Goal: Transaction & Acquisition: Purchase product/service

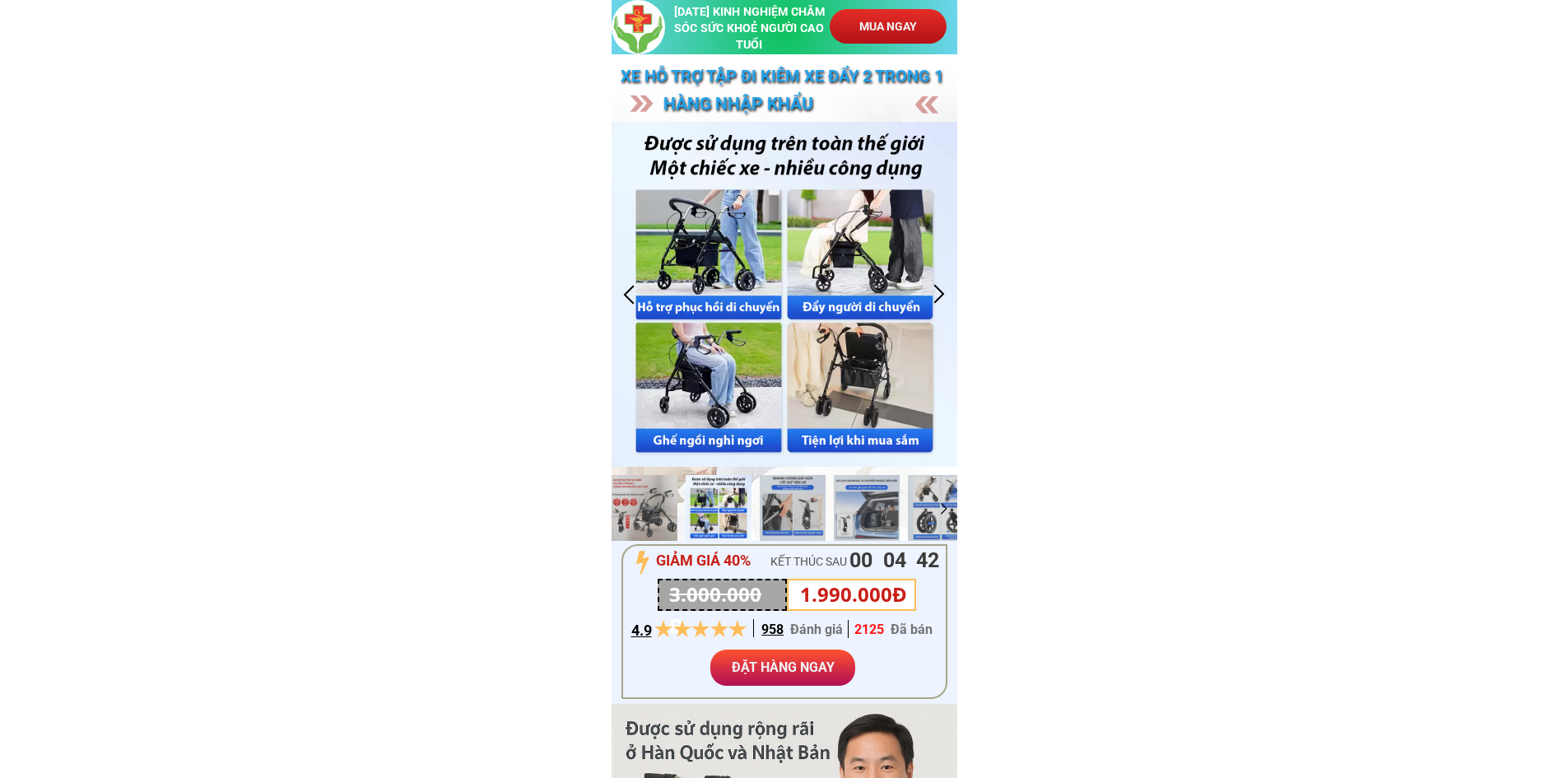
click at [630, 297] on div at bounding box center [629, 294] width 27 height 27
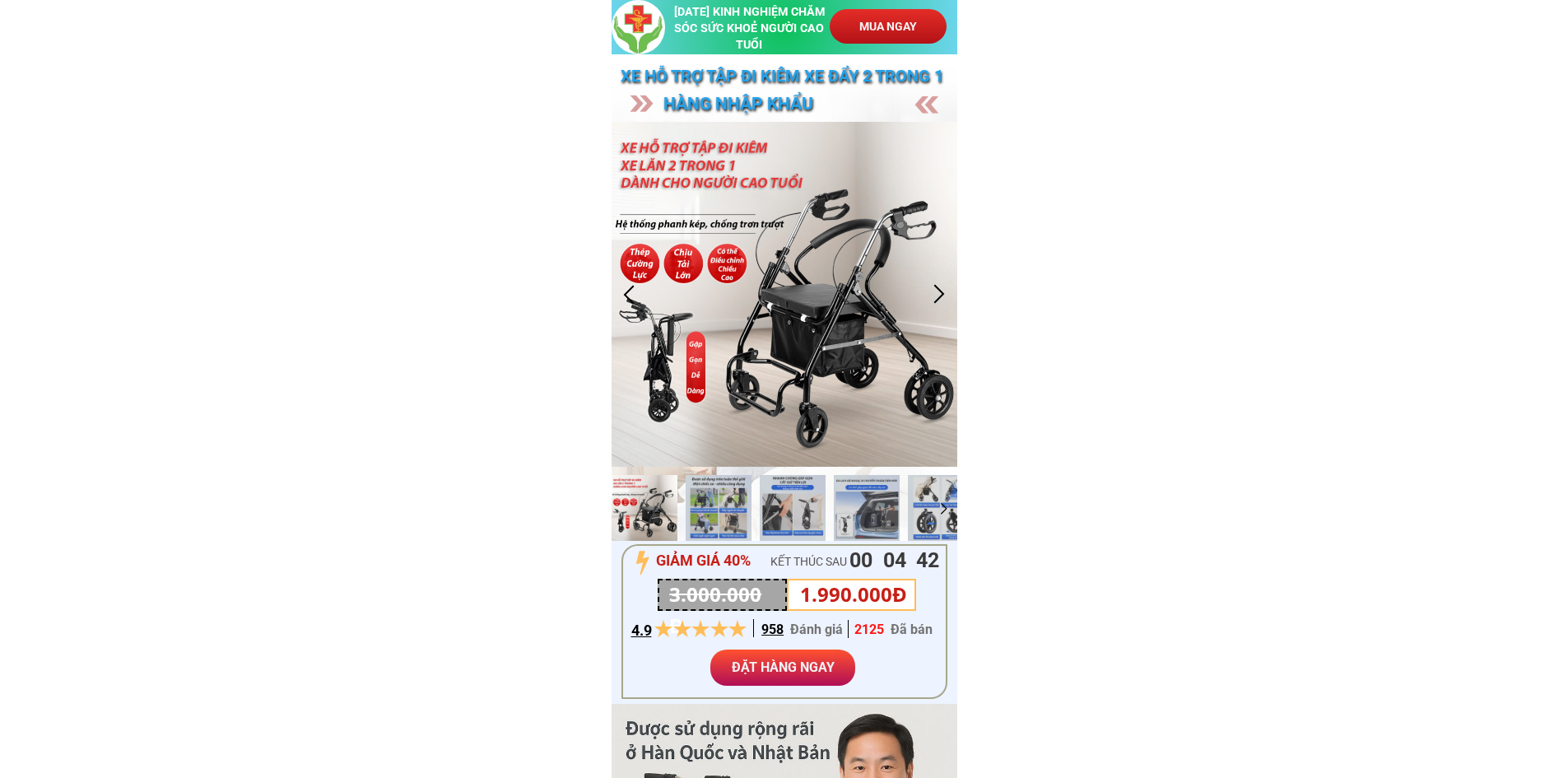
click at [630, 297] on div at bounding box center [629, 294] width 27 height 27
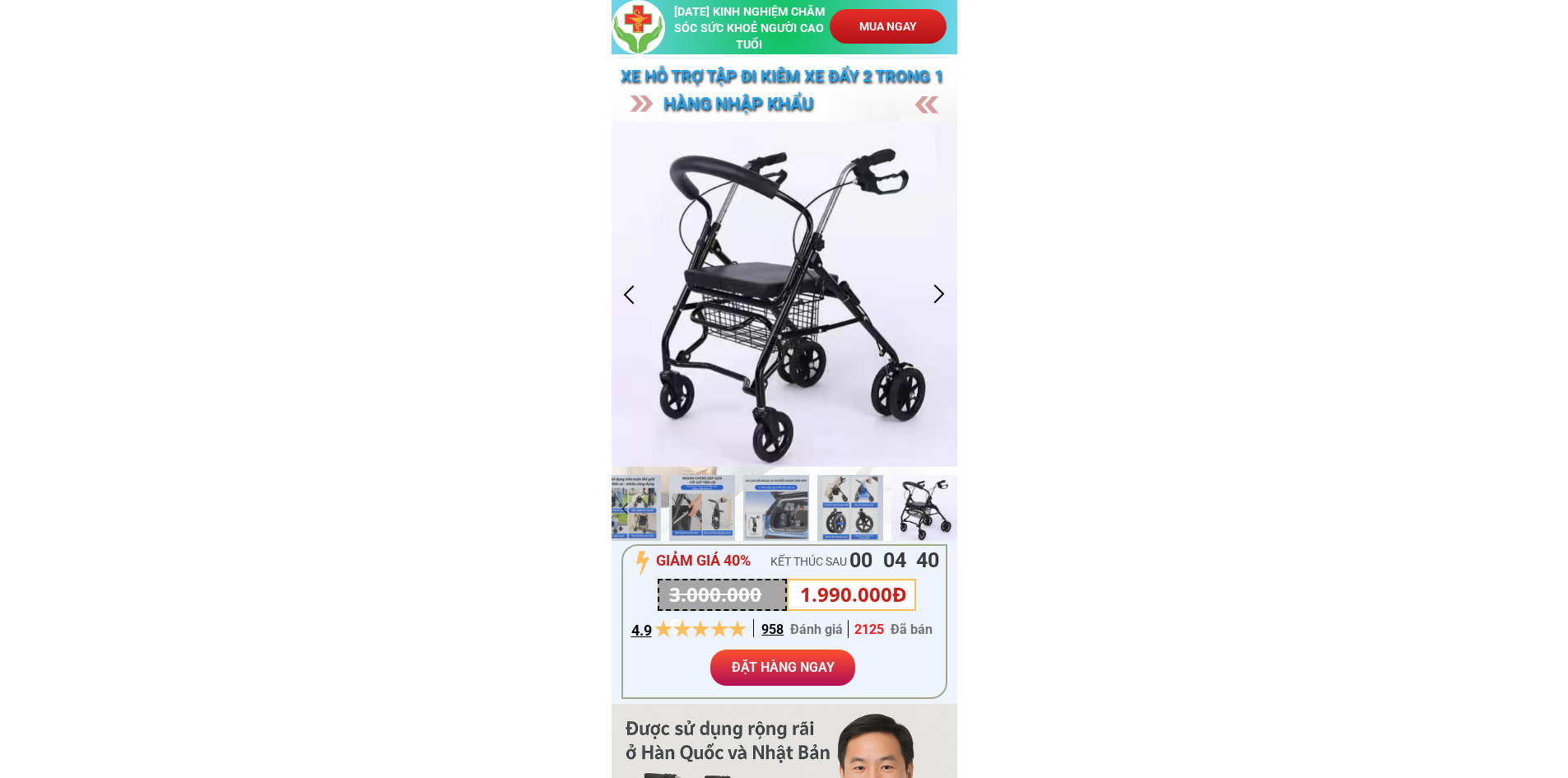
click at [943, 298] on div at bounding box center [940, 294] width 27 height 27
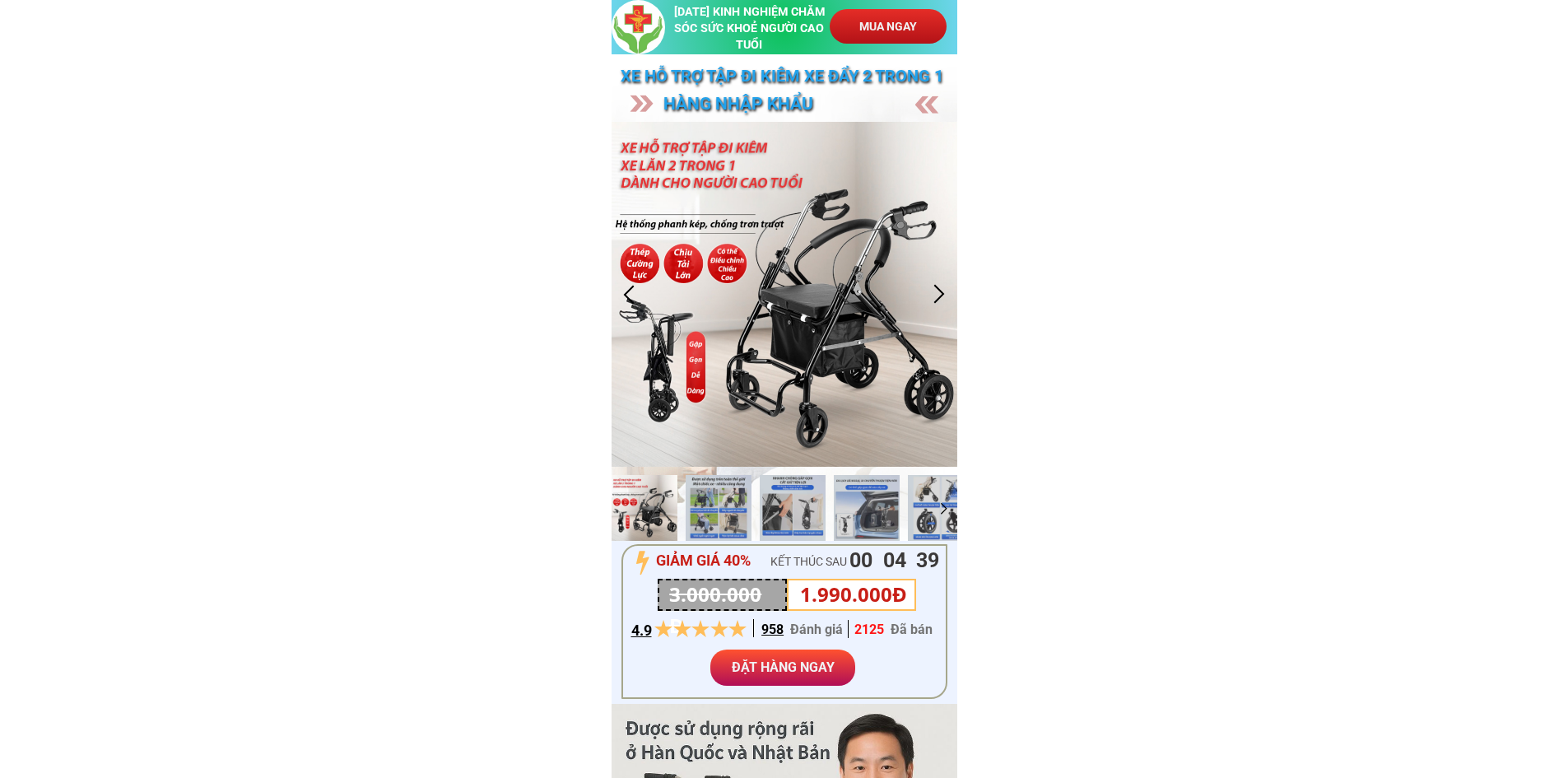
click at [943, 298] on div at bounding box center [940, 294] width 27 height 27
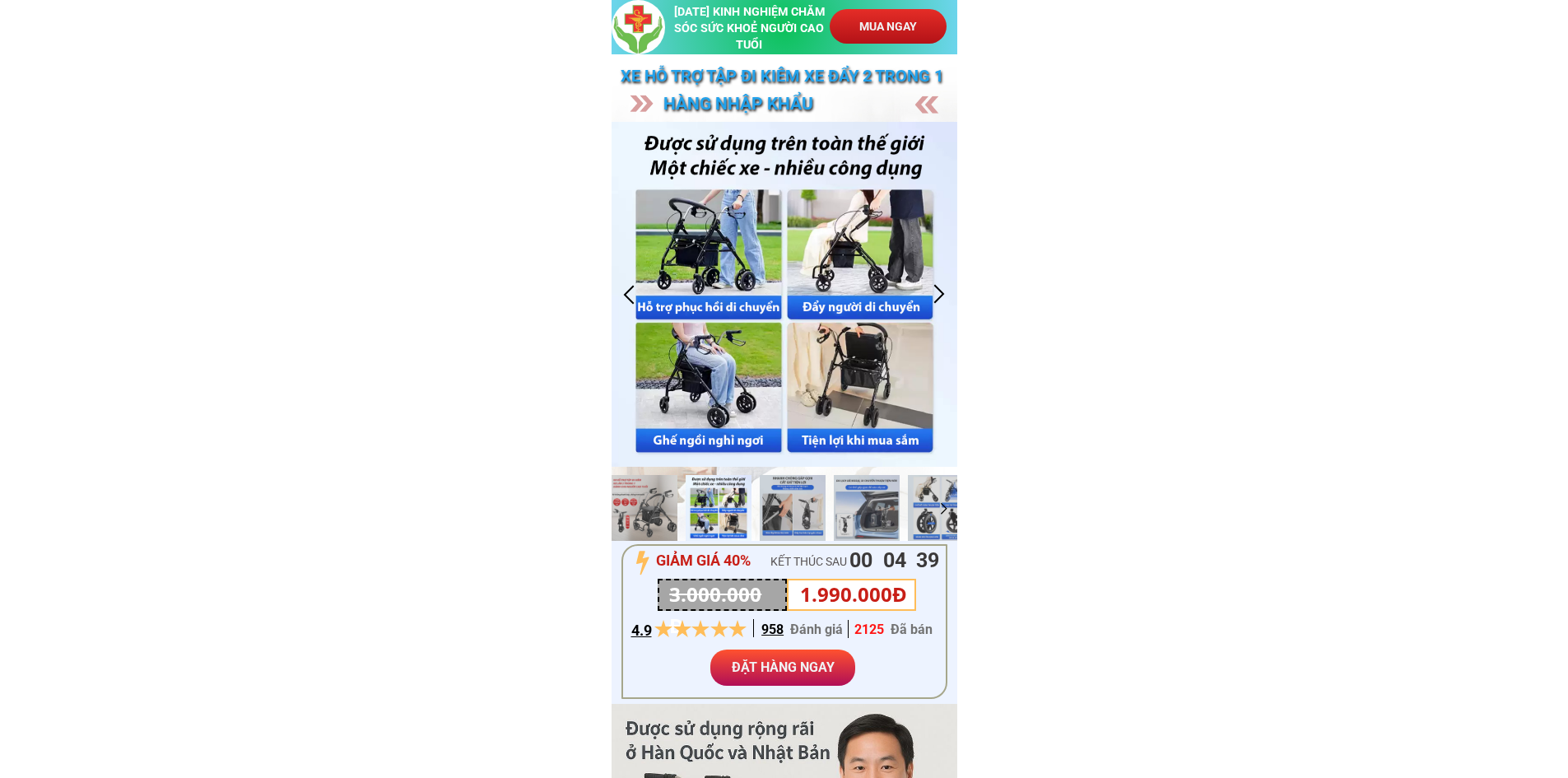
click at [943, 306] on div at bounding box center [940, 294] width 27 height 27
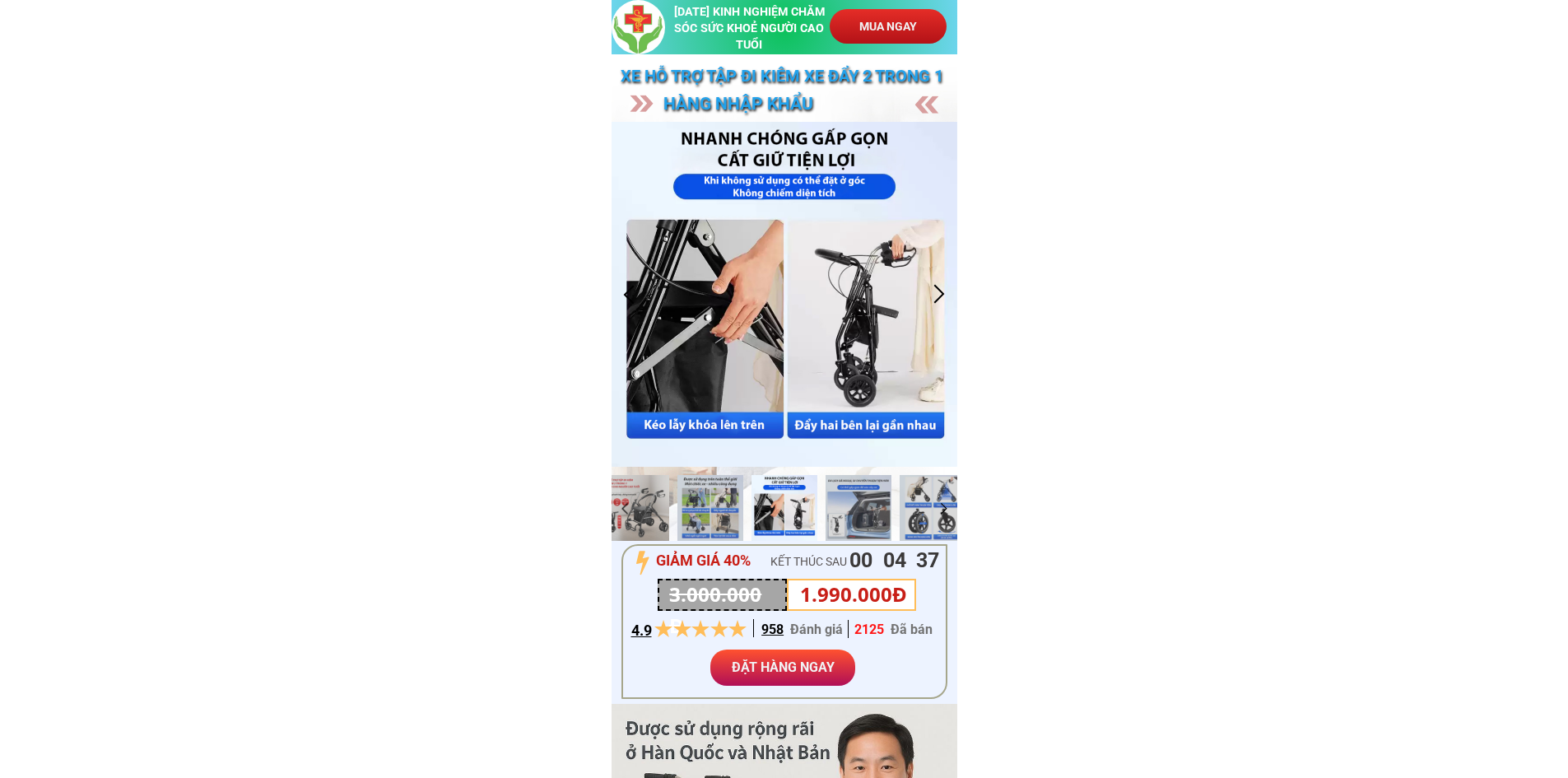
click at [942, 306] on div at bounding box center [940, 294] width 27 height 27
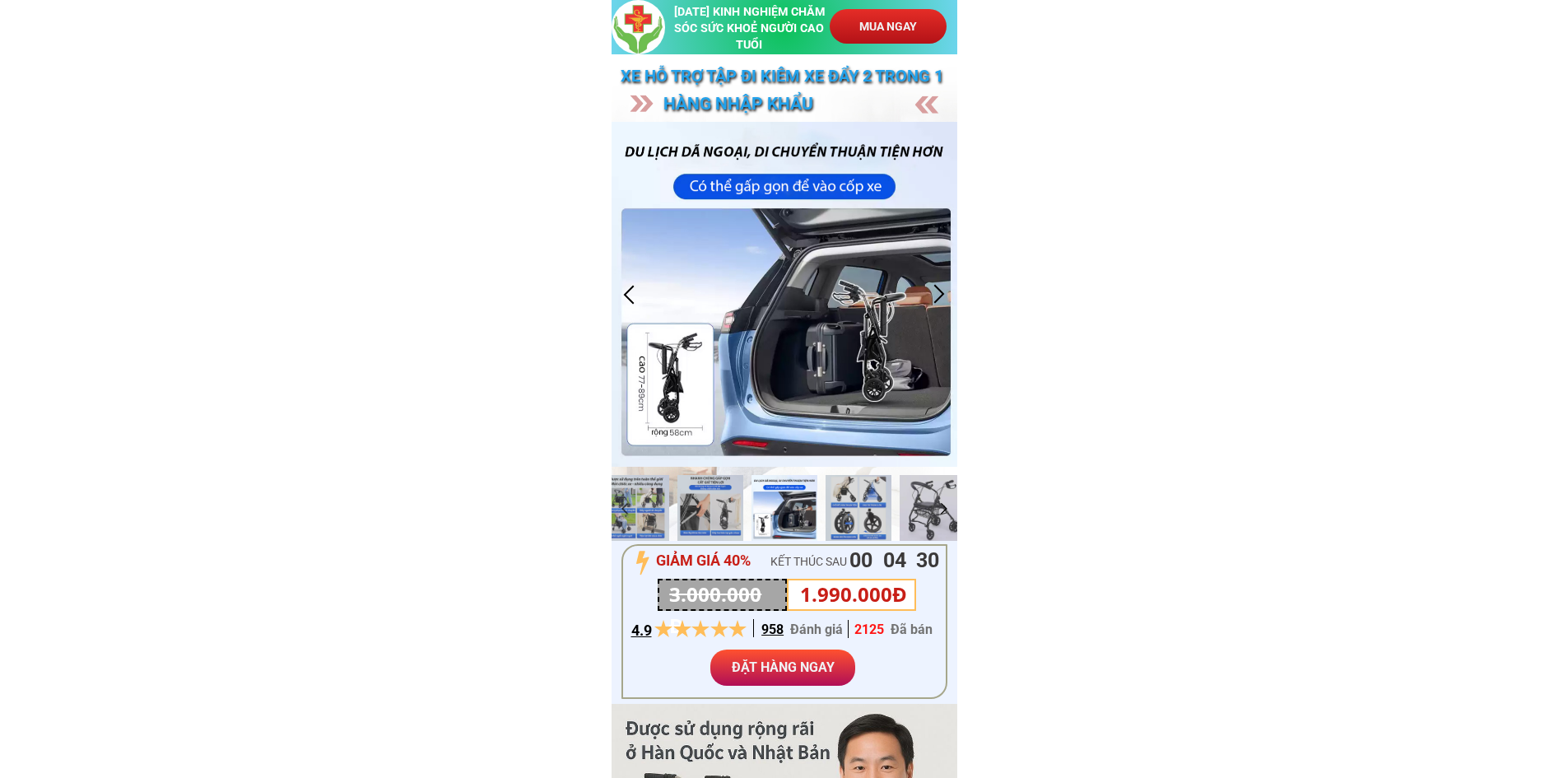
click at [940, 288] on div at bounding box center [940, 294] width 27 height 27
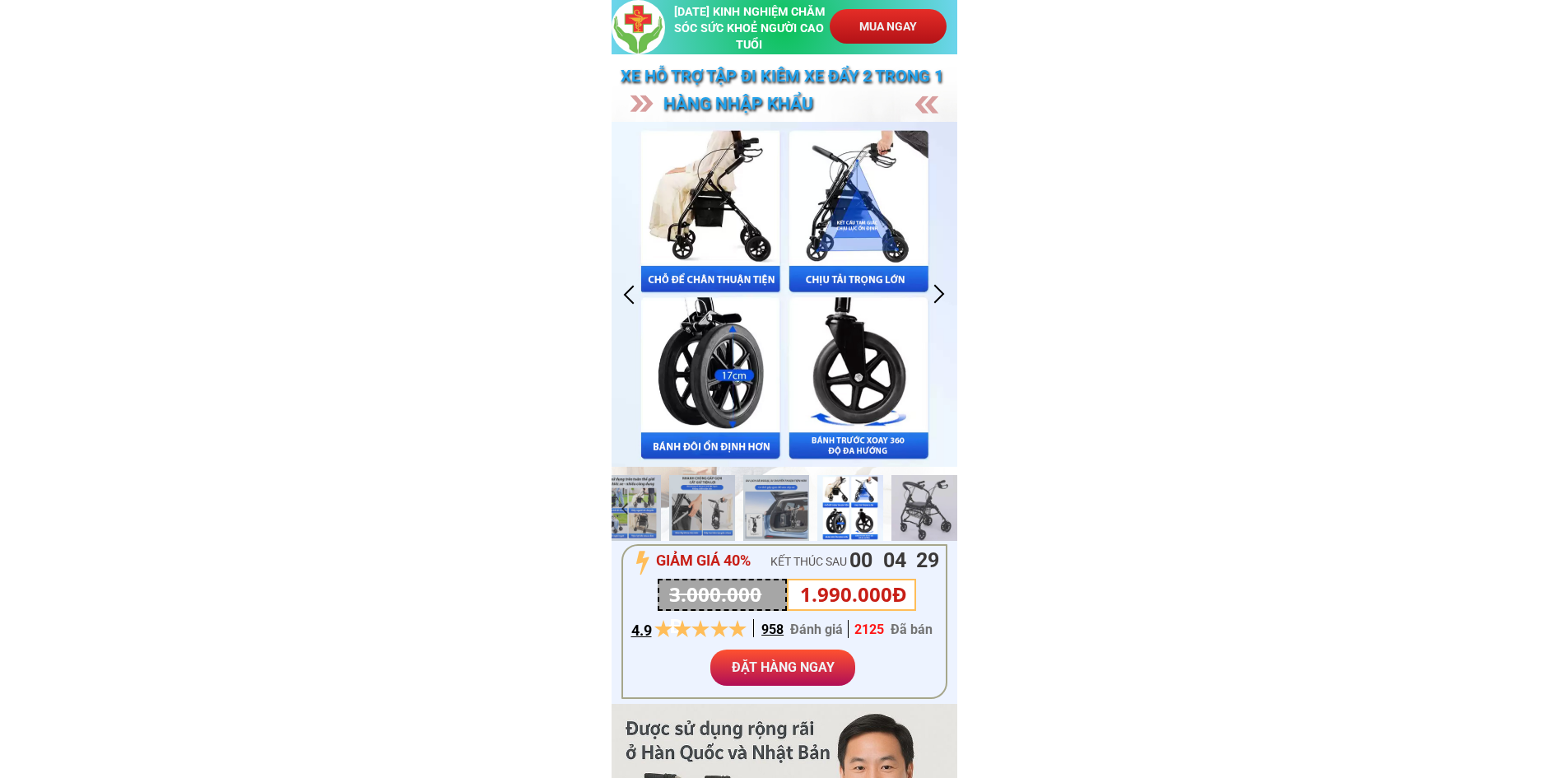
click at [939, 287] on div at bounding box center [940, 294] width 27 height 27
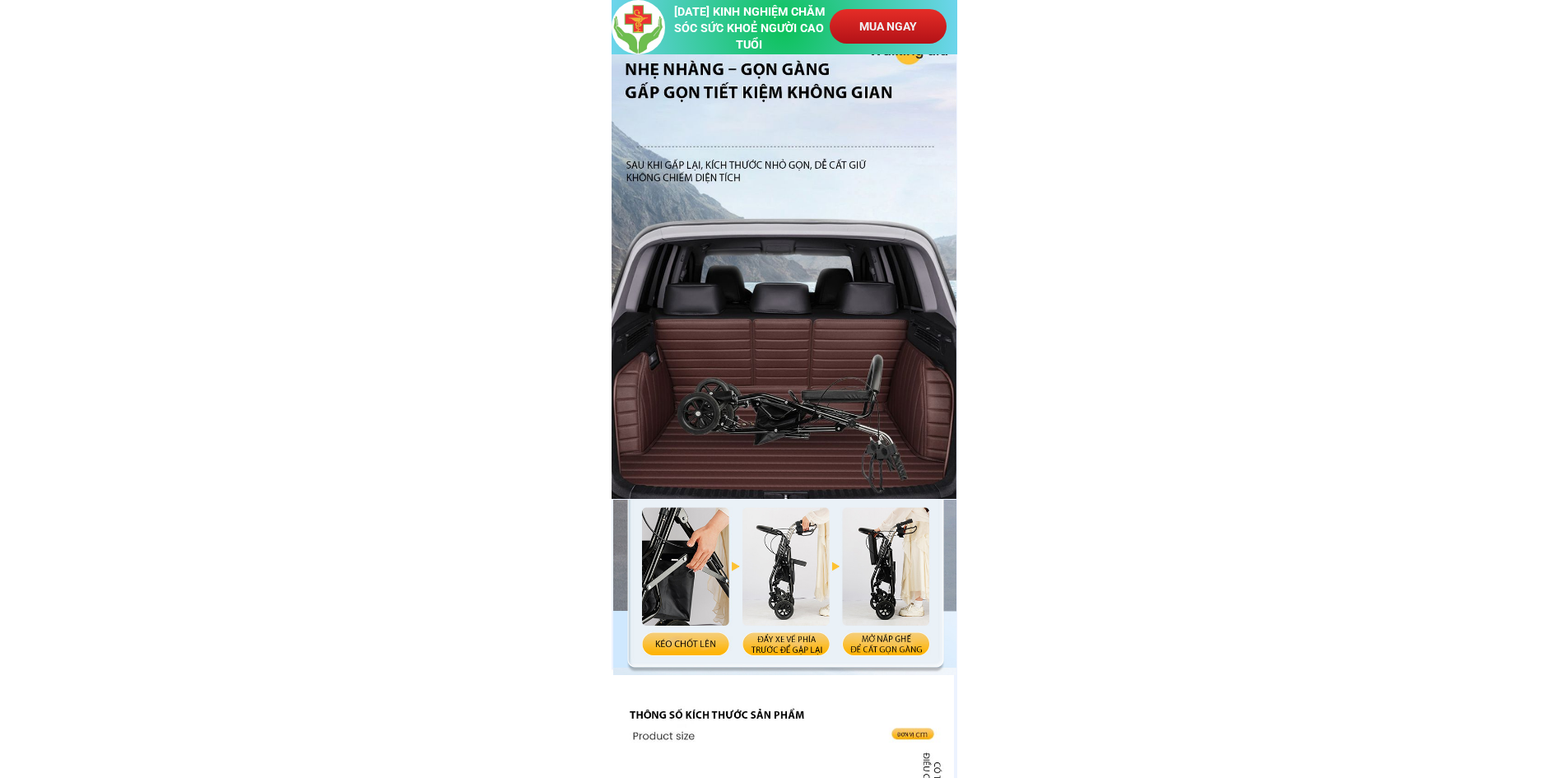
scroll to position [8679, 0]
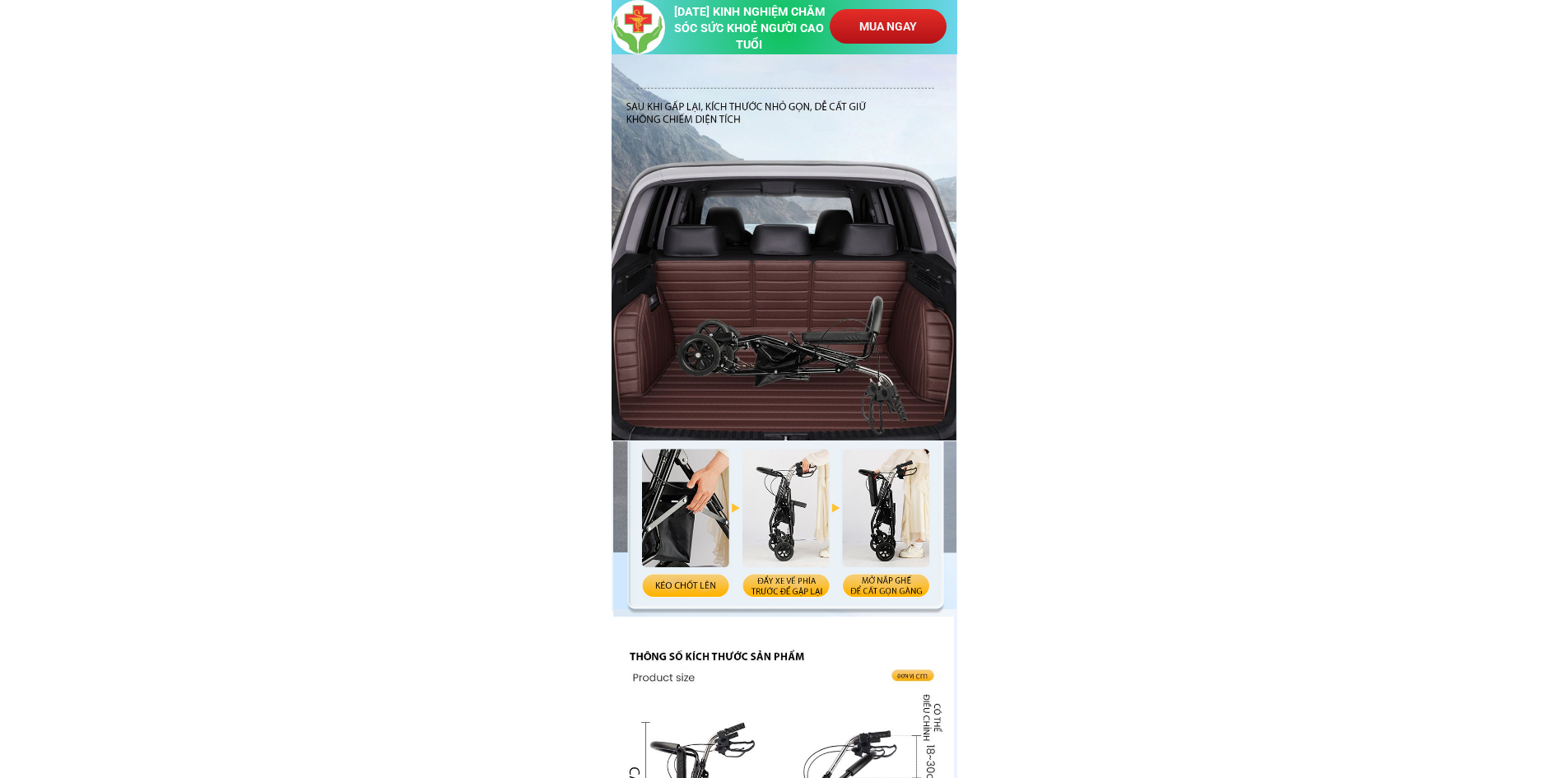
click at [775, 422] on div at bounding box center [784, 204] width 346 height 474
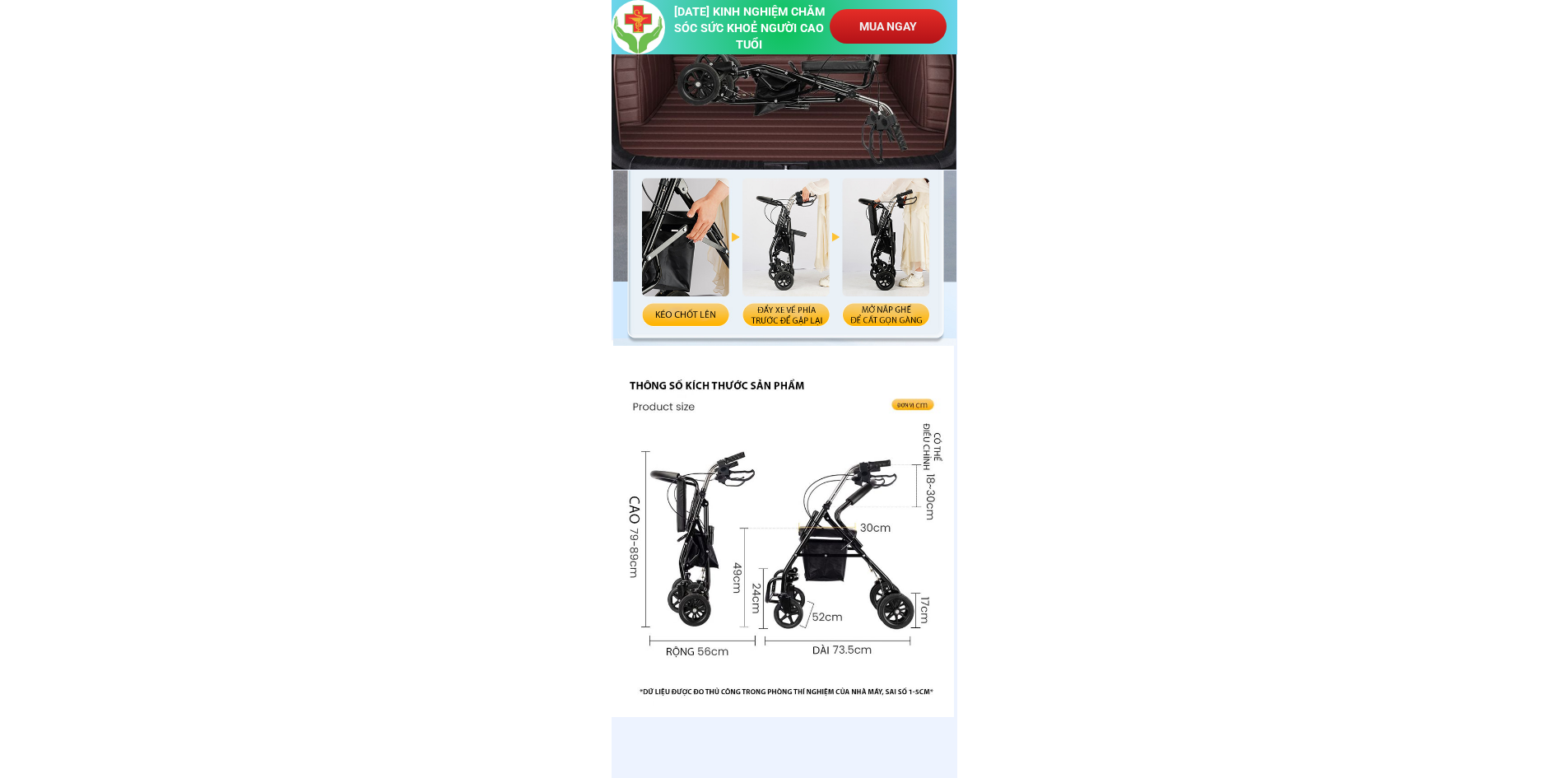
scroll to position [8761, 0]
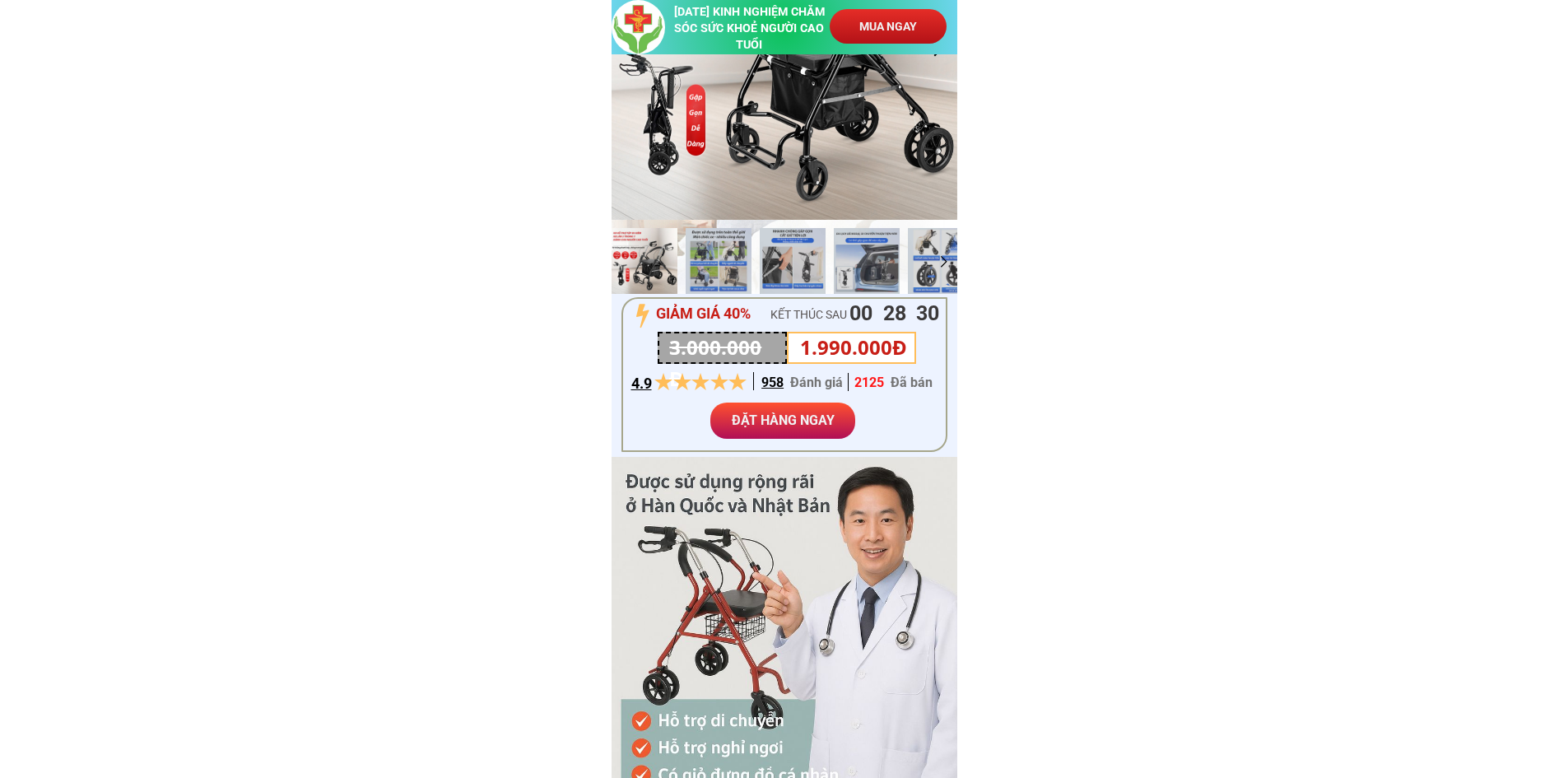
click at [894, 21] on p "MUA NGAY" at bounding box center [888, 26] width 117 height 35
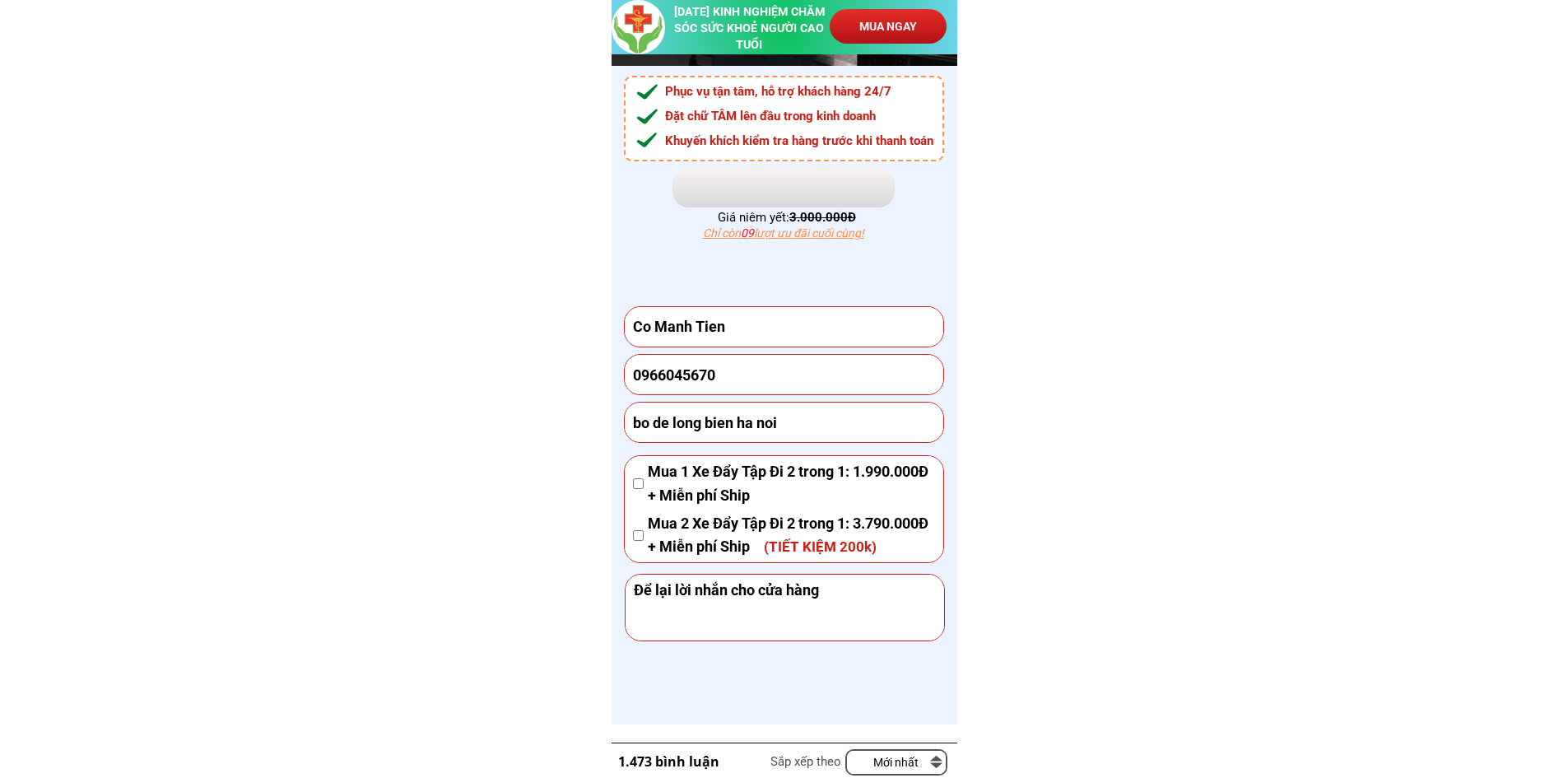
scroll to position [11082, 0]
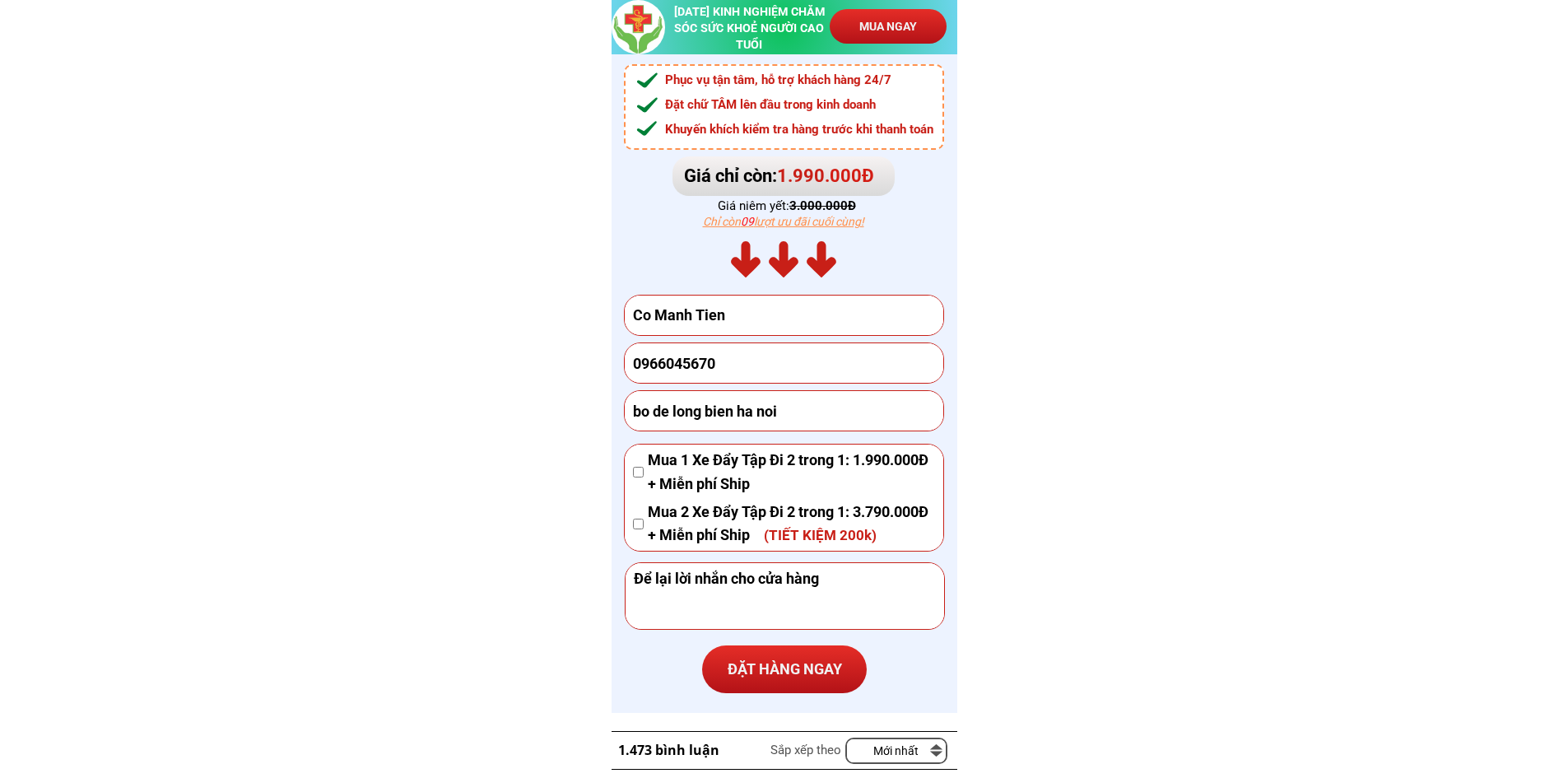
click at [800, 674] on p "ĐẶT HÀNG NGAY" at bounding box center [785, 669] width 164 height 47
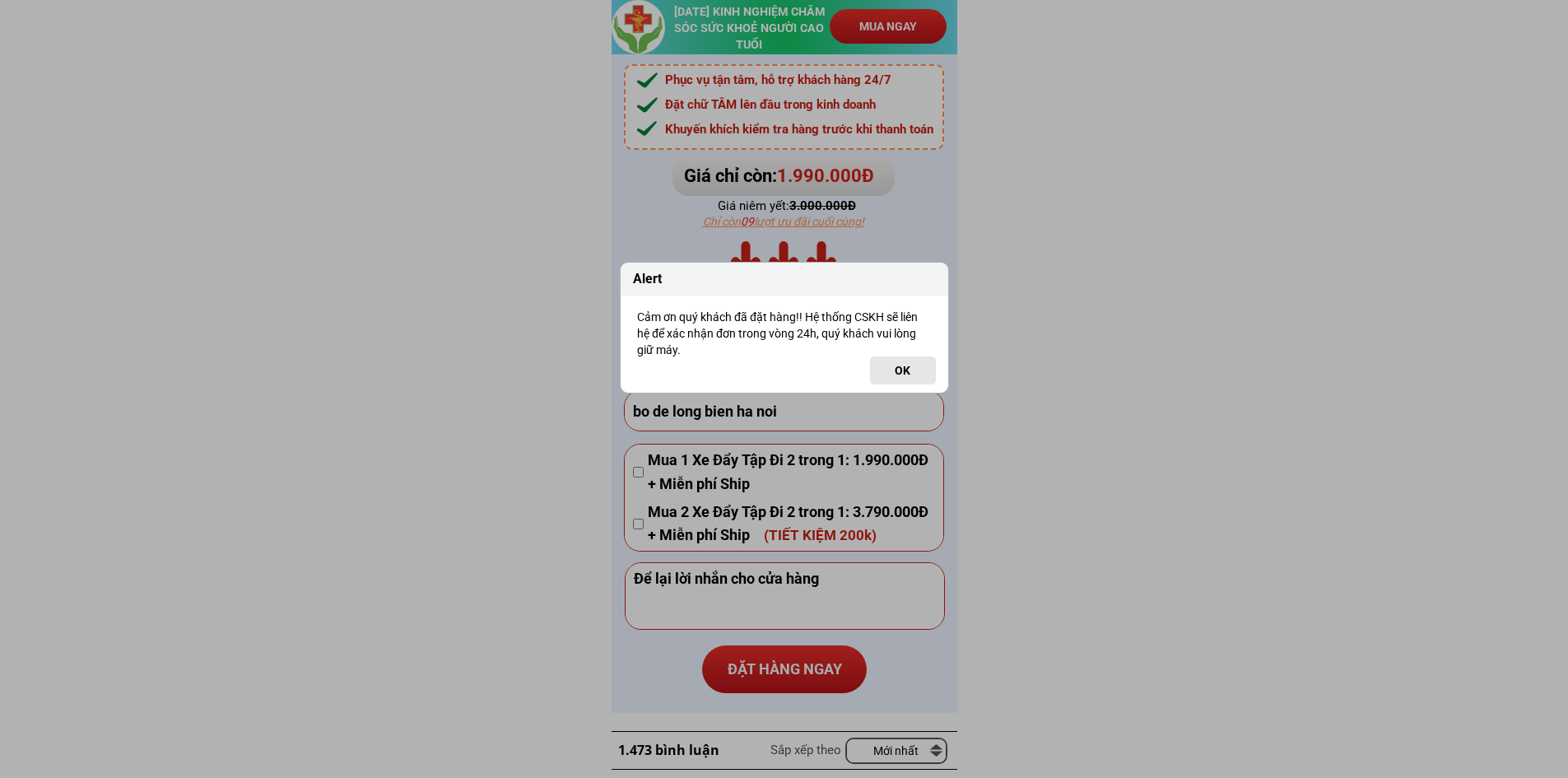
click at [895, 376] on button "OK" at bounding box center [903, 370] width 66 height 28
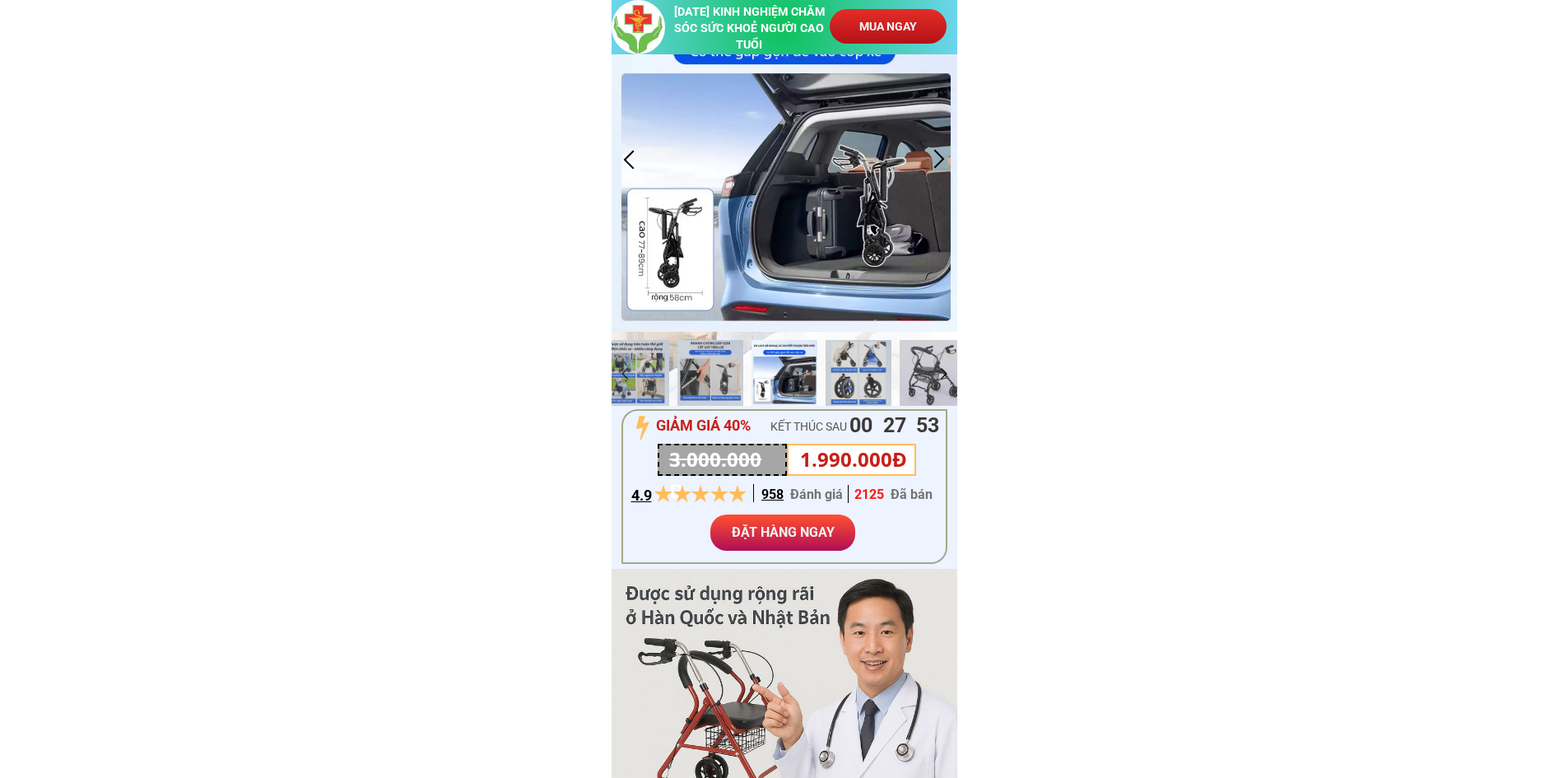
scroll to position [0, 0]
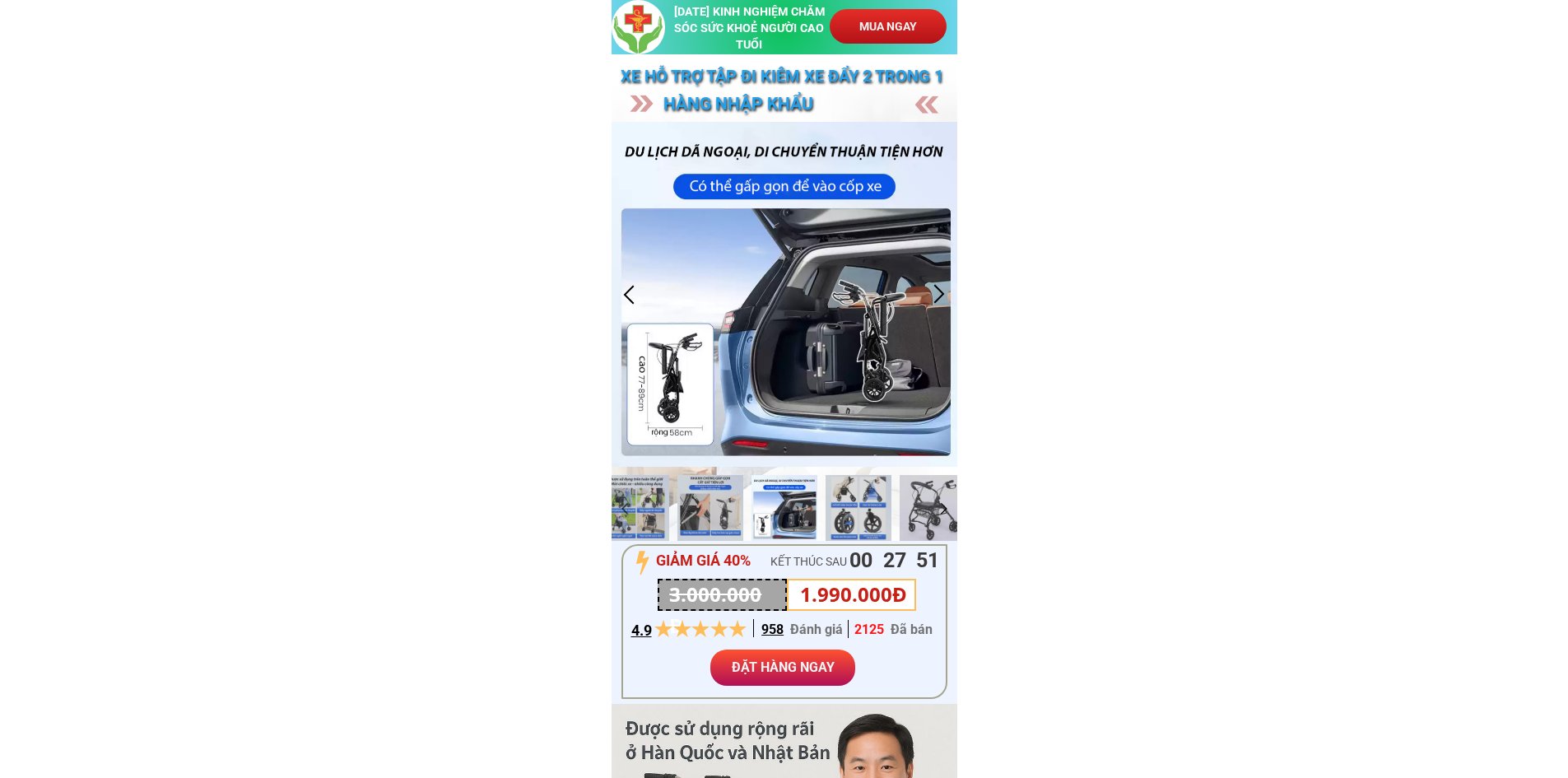
click at [628, 293] on div at bounding box center [629, 294] width 27 height 27
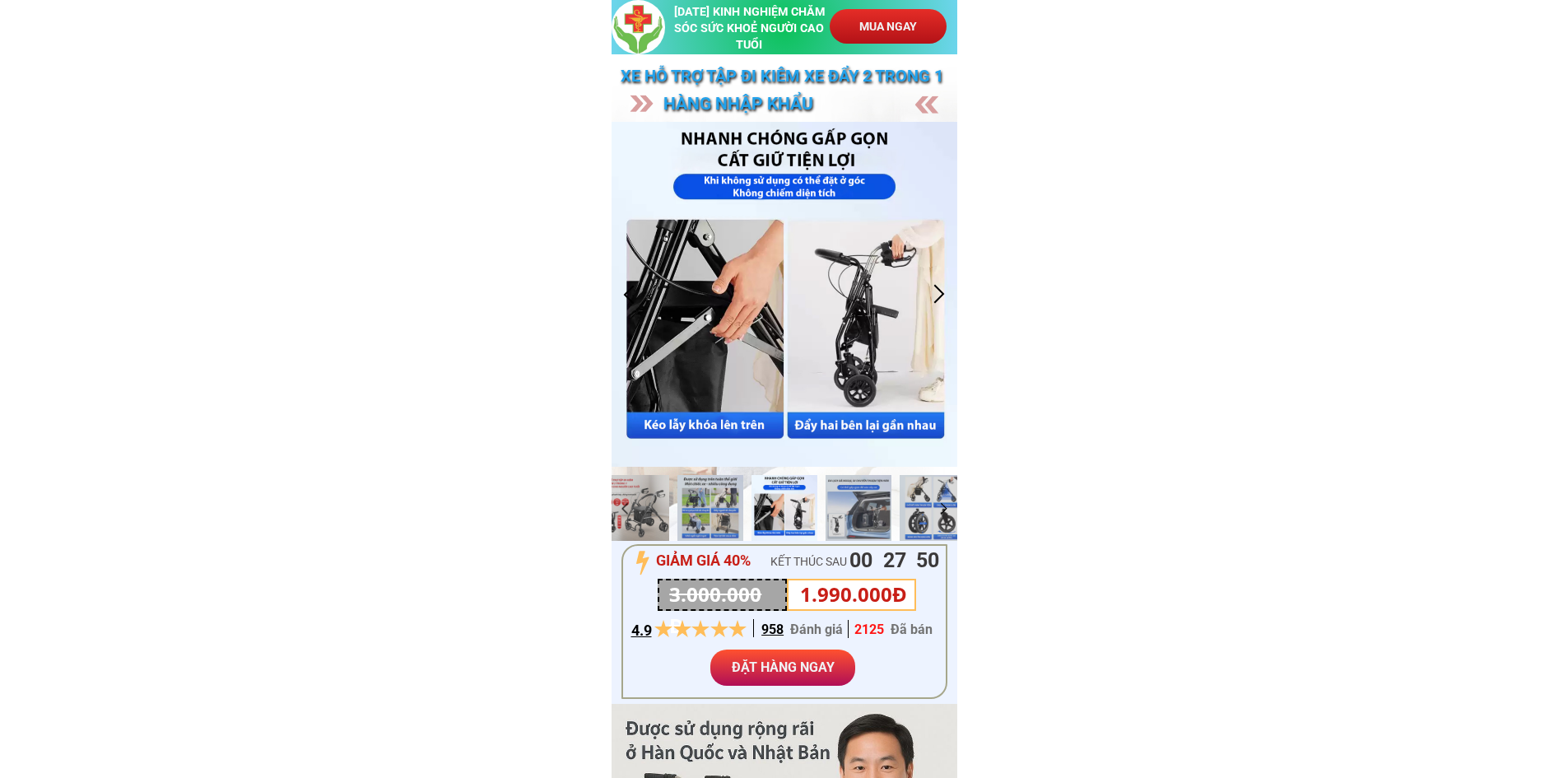
click at [628, 293] on div at bounding box center [629, 294] width 27 height 27
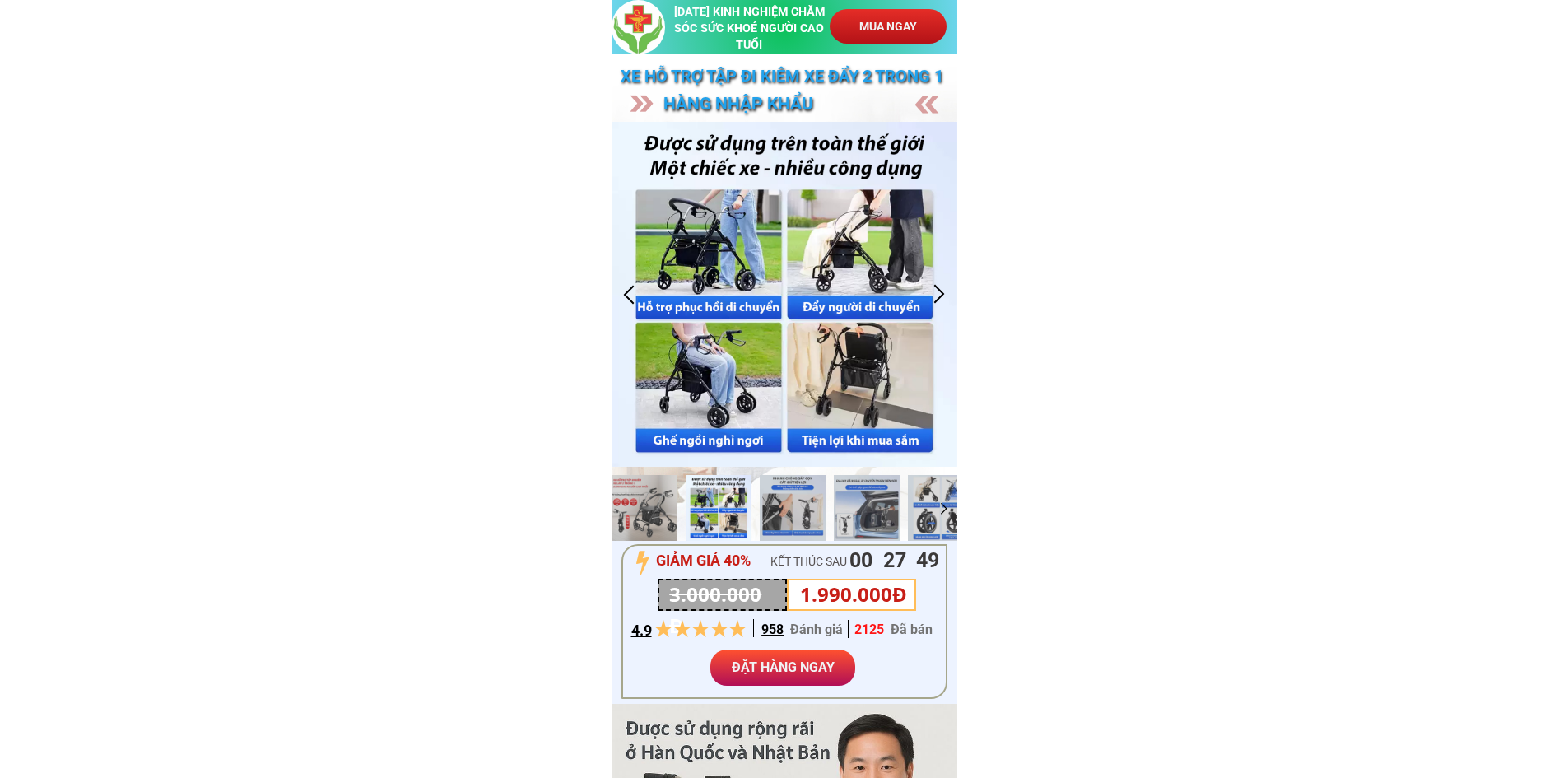
click at [631, 292] on div at bounding box center [629, 294] width 27 height 27
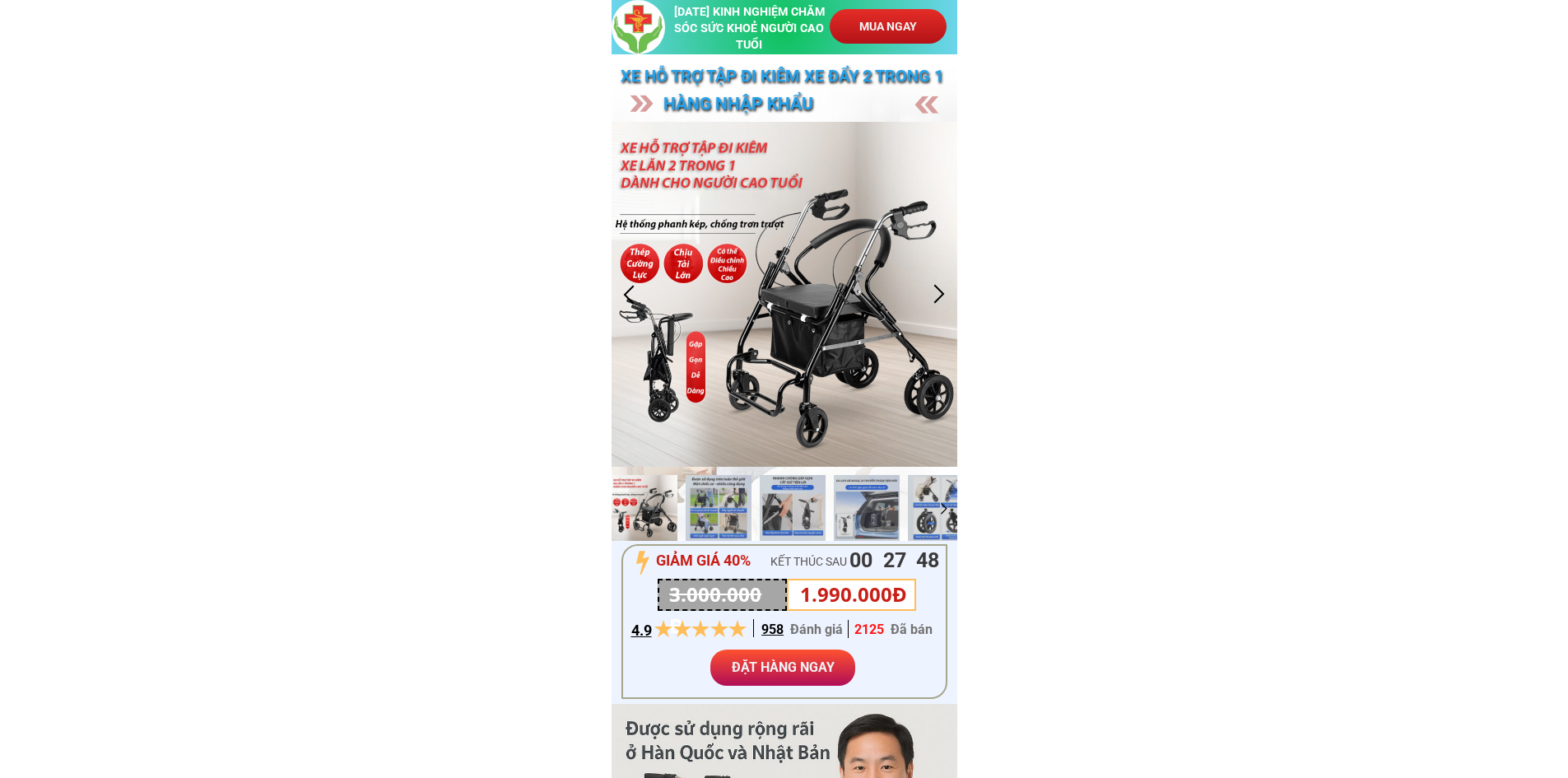
click at [631, 292] on div at bounding box center [629, 294] width 27 height 27
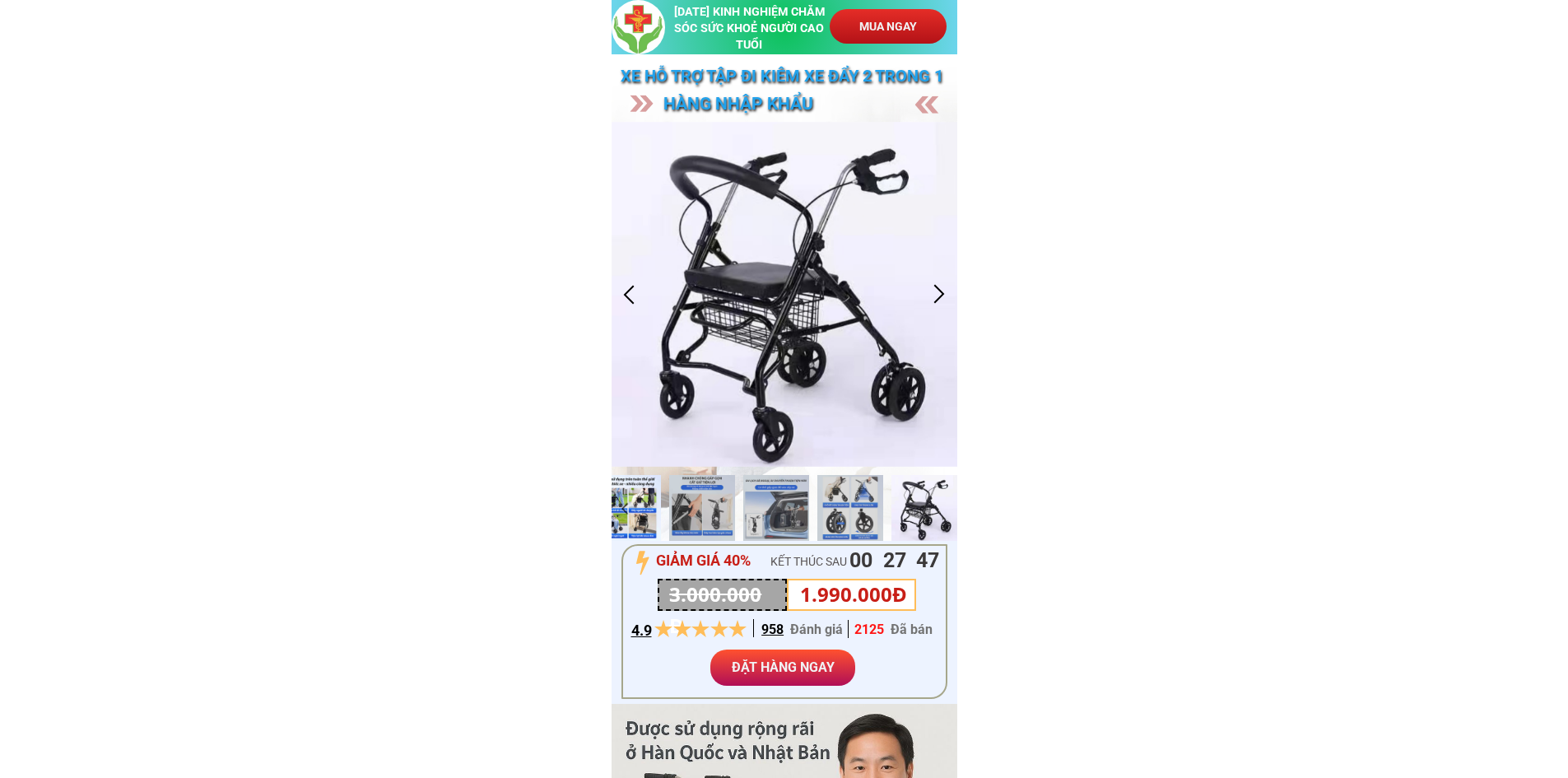
click at [651, 506] on div at bounding box center [628, 508] width 66 height 66
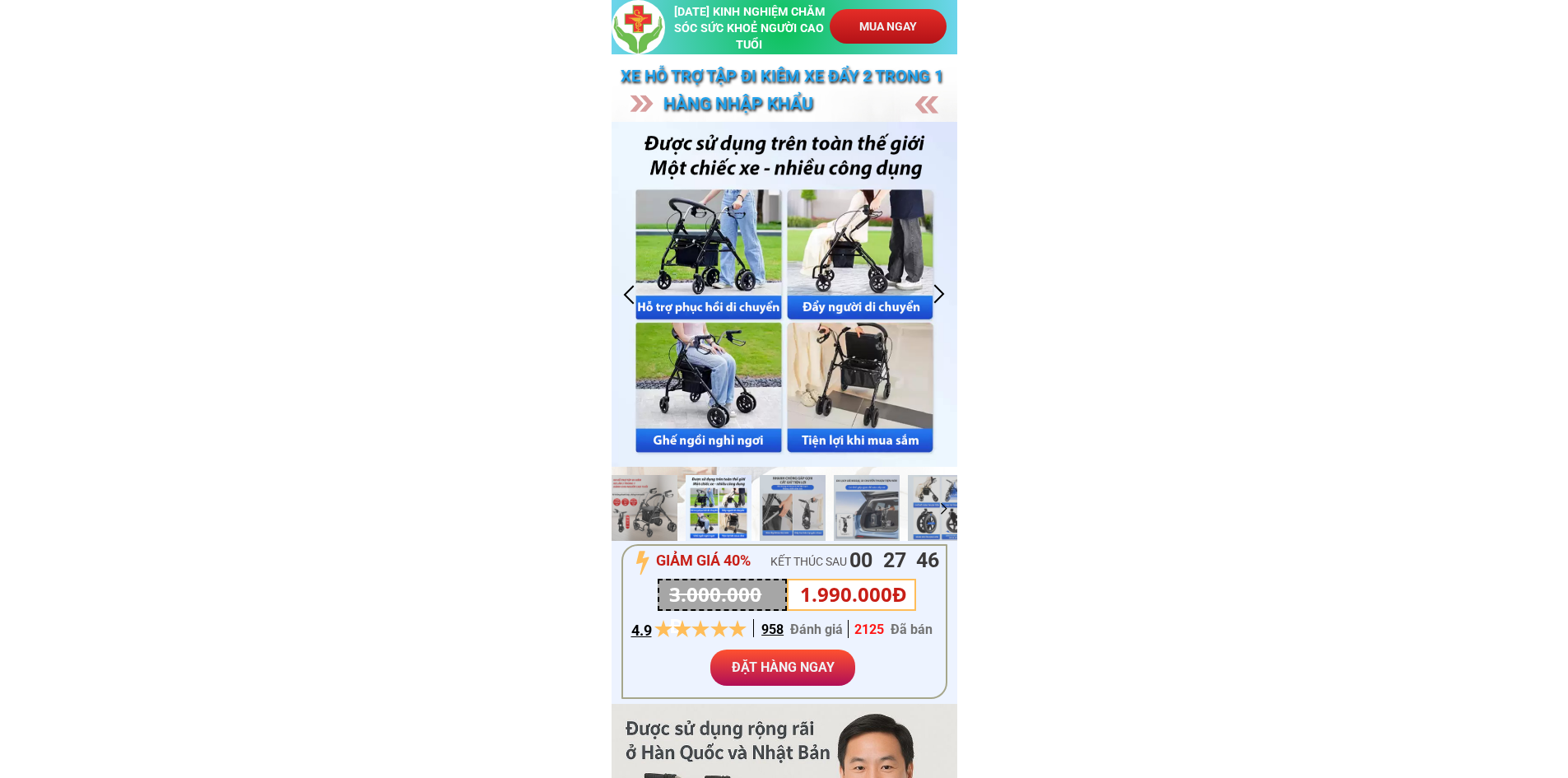
click at [626, 503] on div at bounding box center [625, 508] width 16 height 16
click at [641, 501] on div at bounding box center [645, 508] width 66 height 66
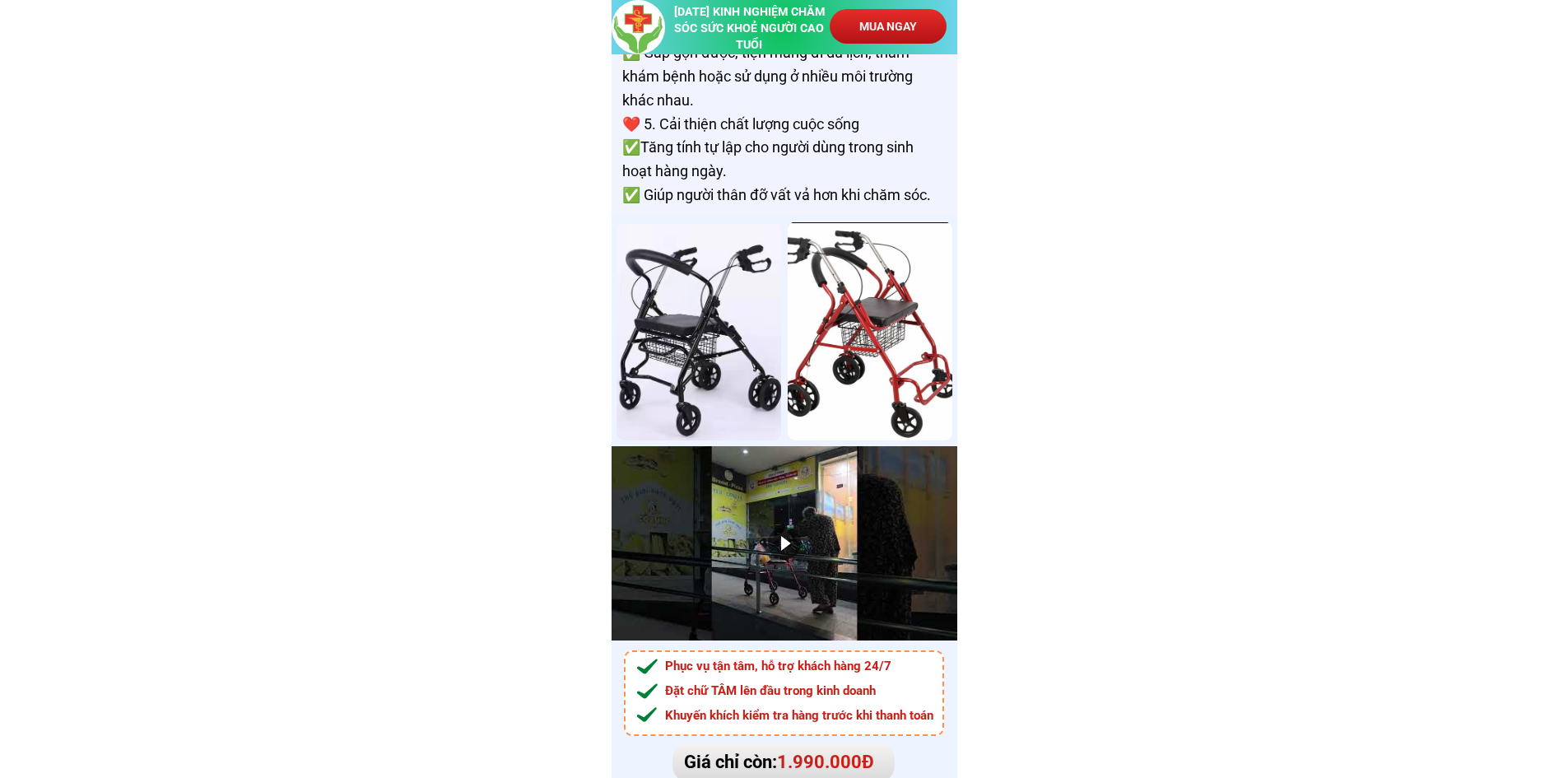
scroll to position [10468, 0]
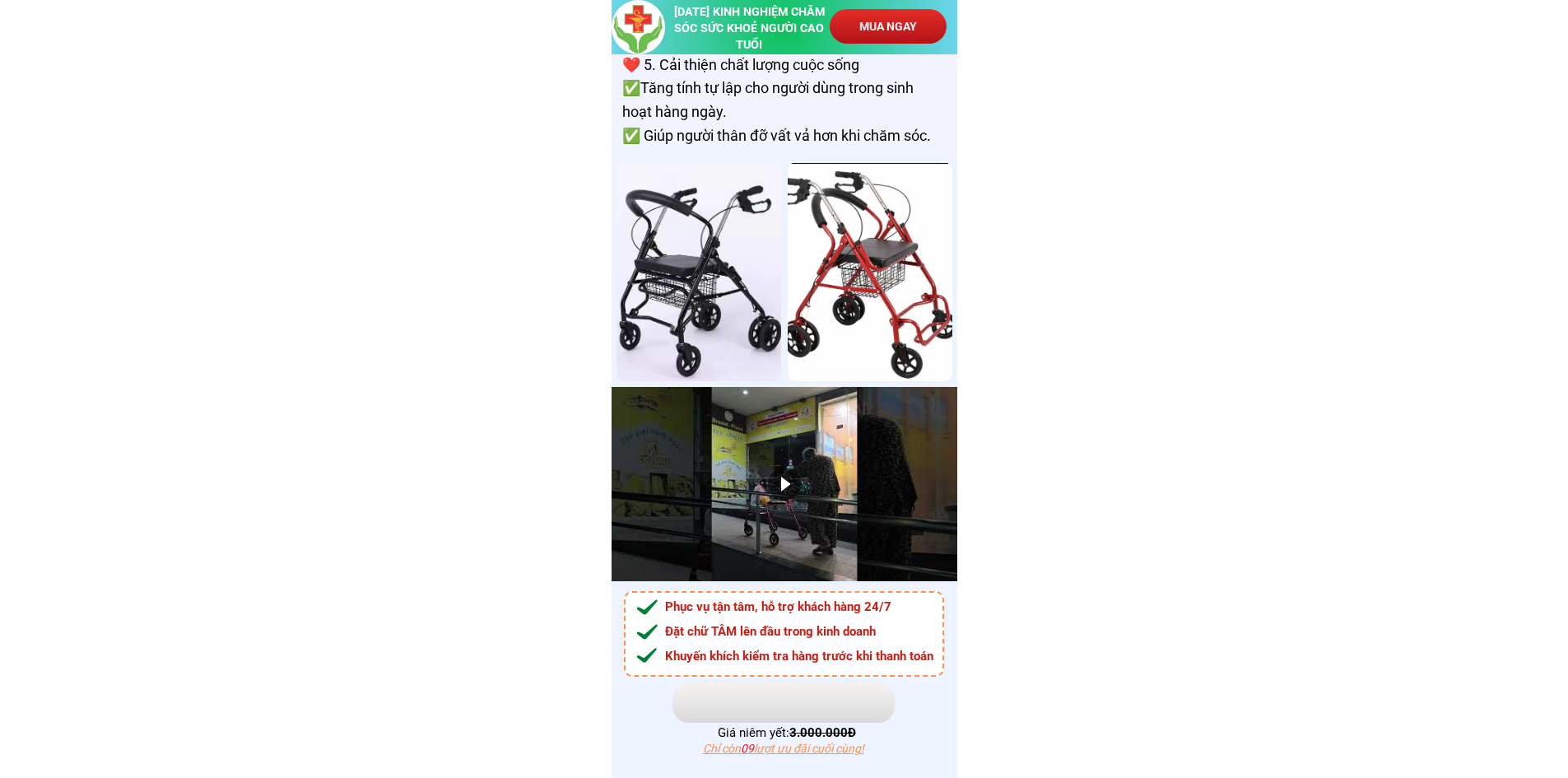
scroll to position [10759, 0]
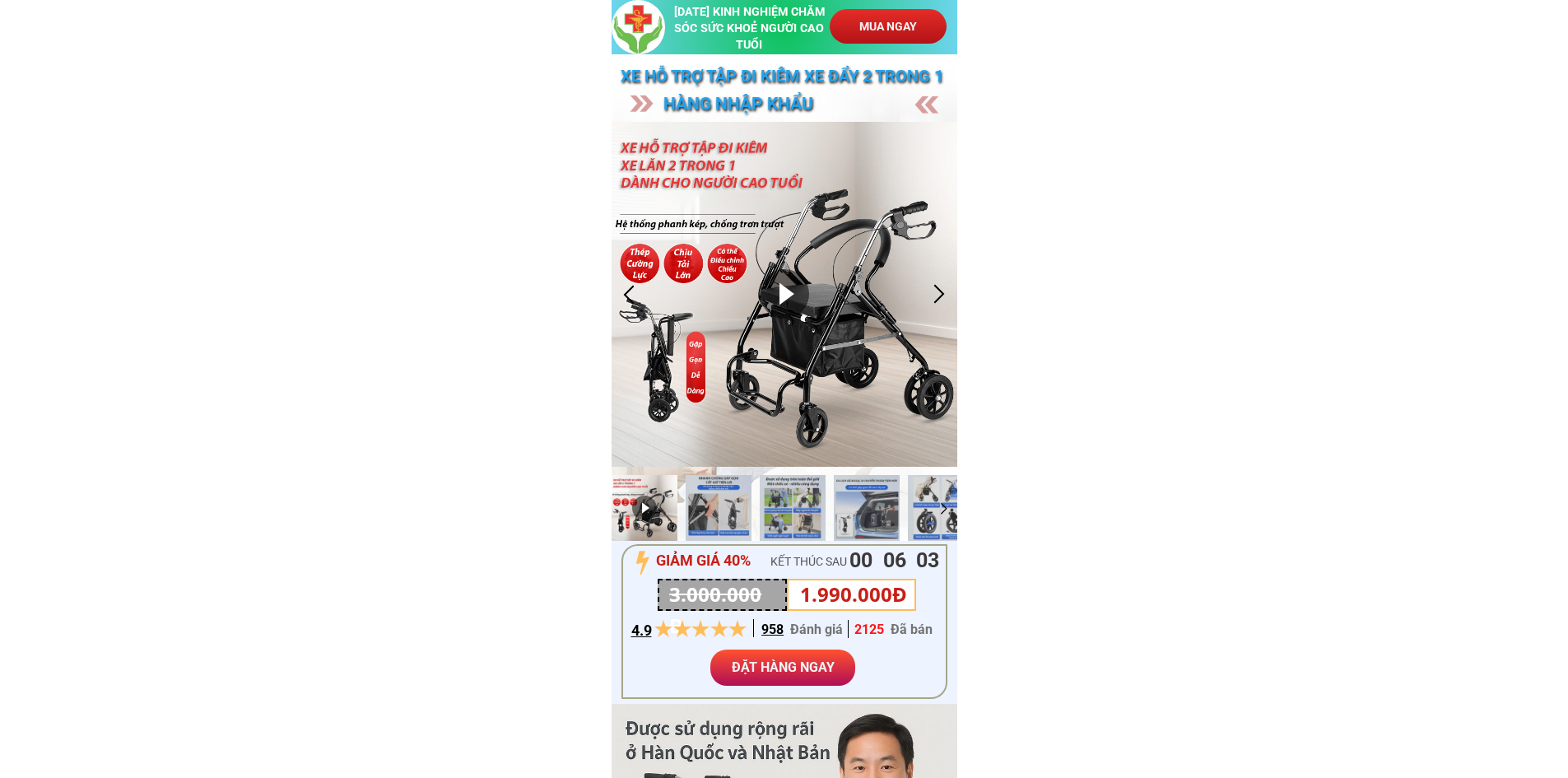
click at [764, 300] on div at bounding box center [784, 294] width 346 height 346
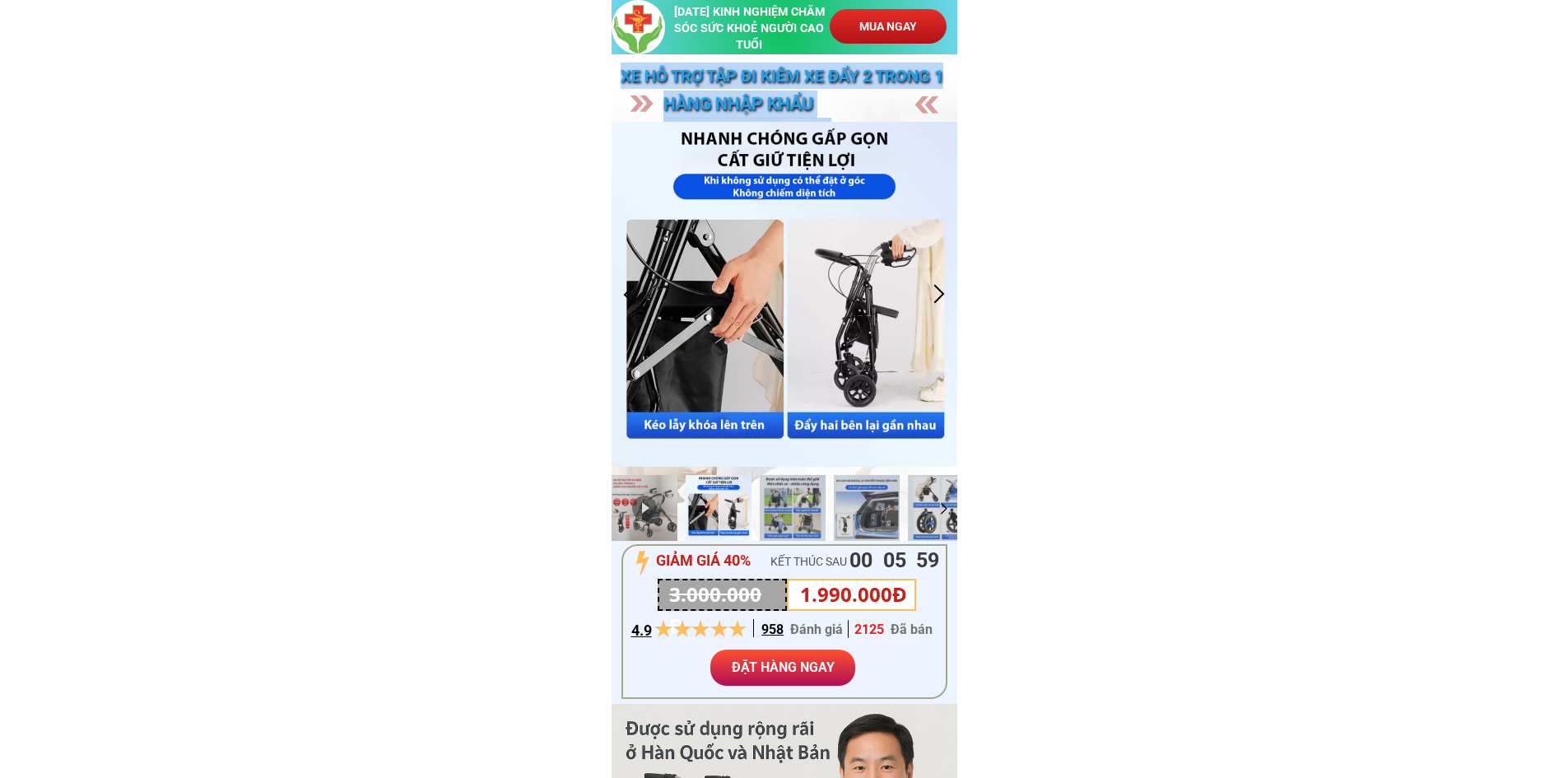
drag, startPoint x: 651, startPoint y: 427, endPoint x: 594, endPoint y: 423, distance: 57.1
click at [650, 494] on div at bounding box center [645, 508] width 66 height 66
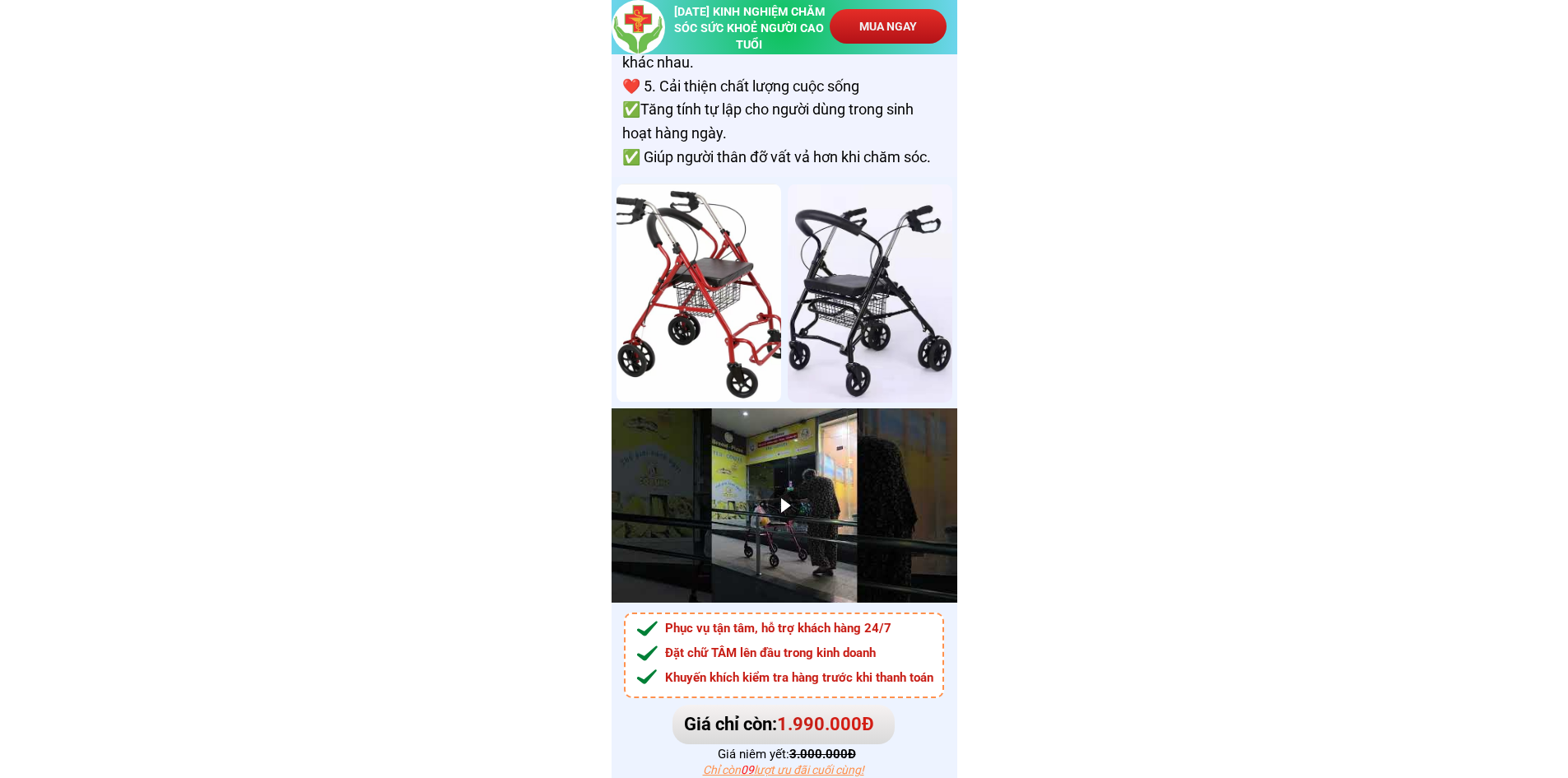
scroll to position [10482, 0]
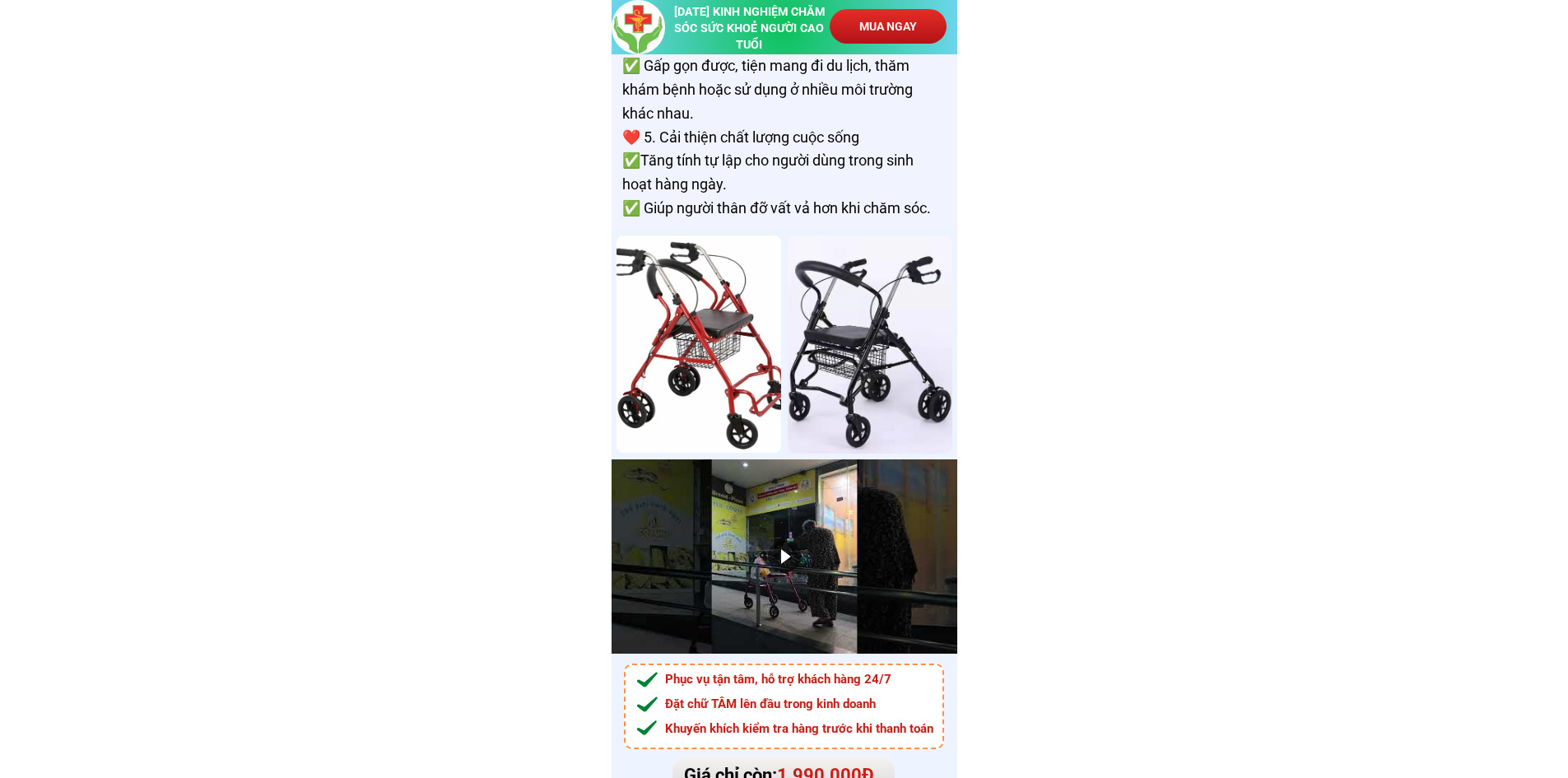
click at [704, 370] on div at bounding box center [699, 343] width 164 height 219
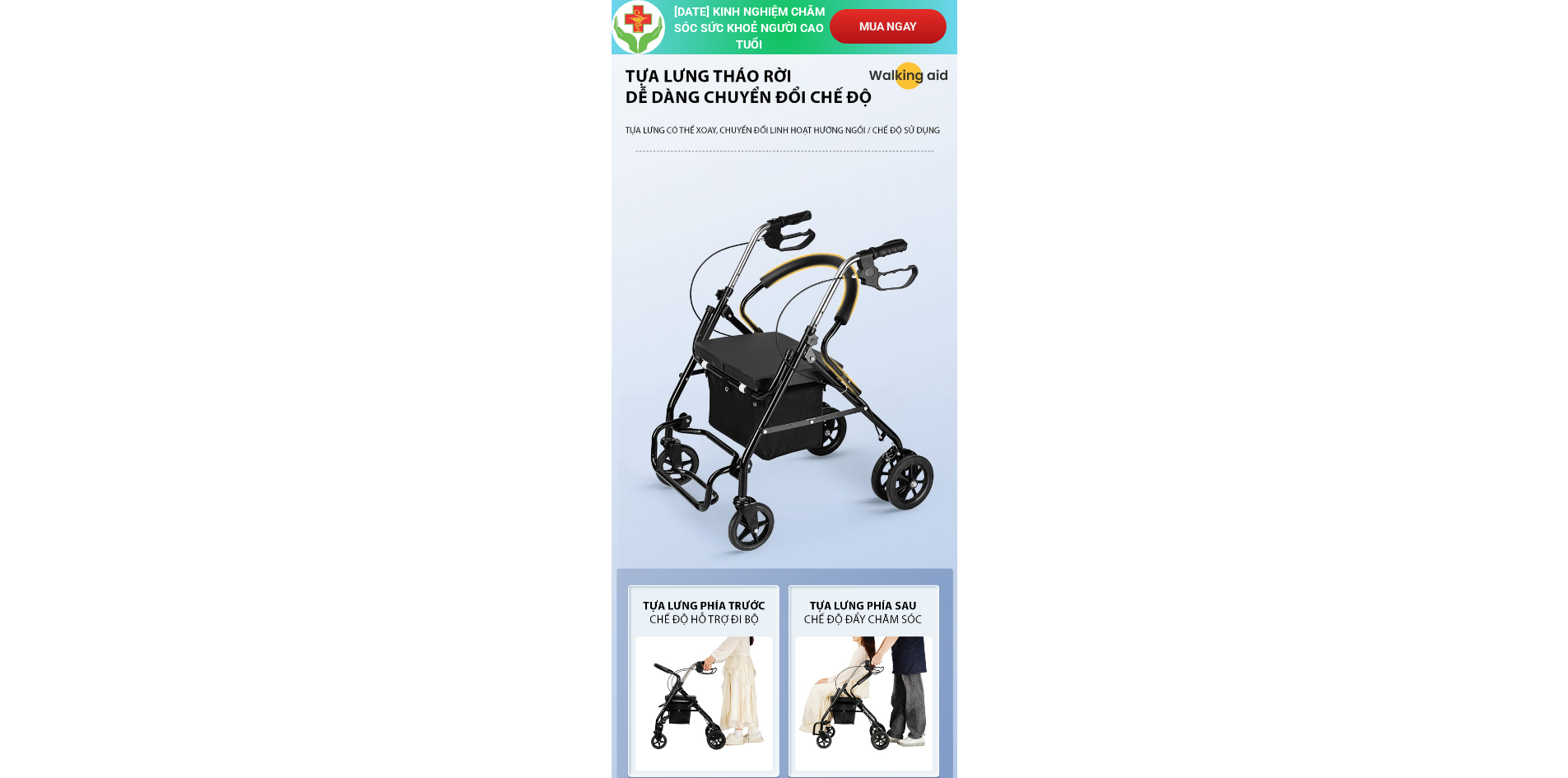
scroll to position [2976, 0]
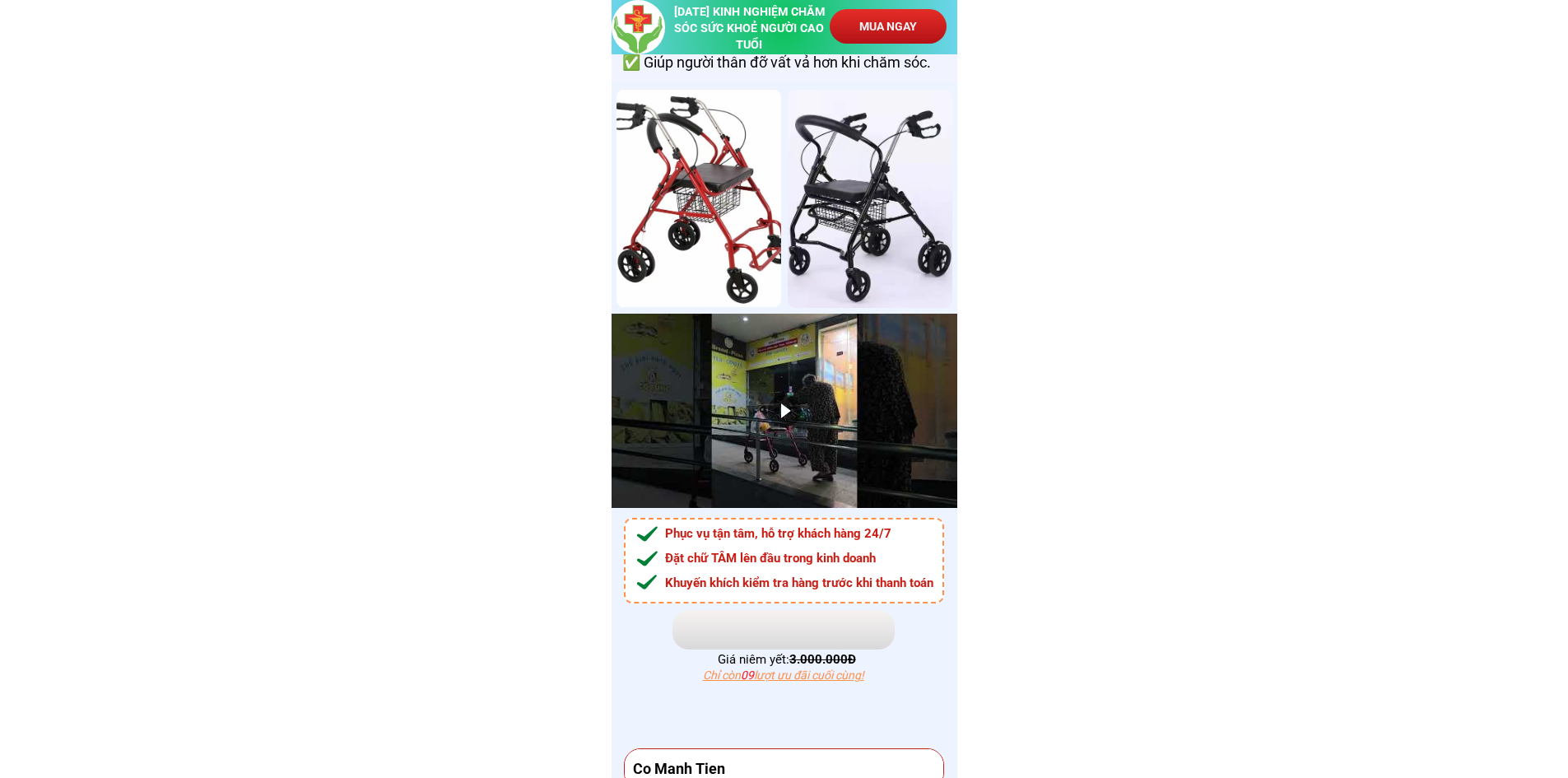
scroll to position [10519, 0]
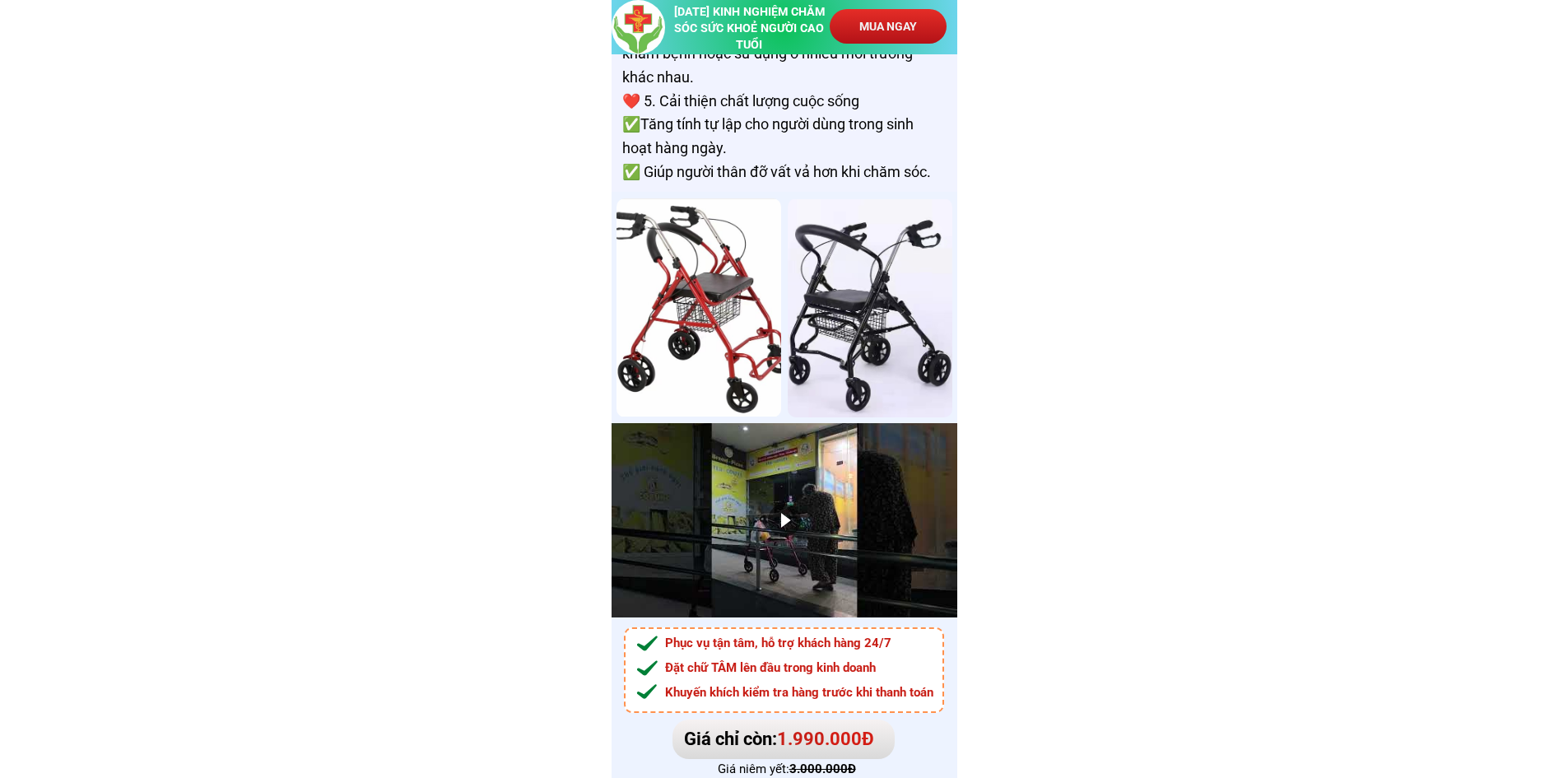
click at [727, 331] on div at bounding box center [699, 308] width 164 height 219
